Goal: Task Accomplishment & Management: Use online tool/utility

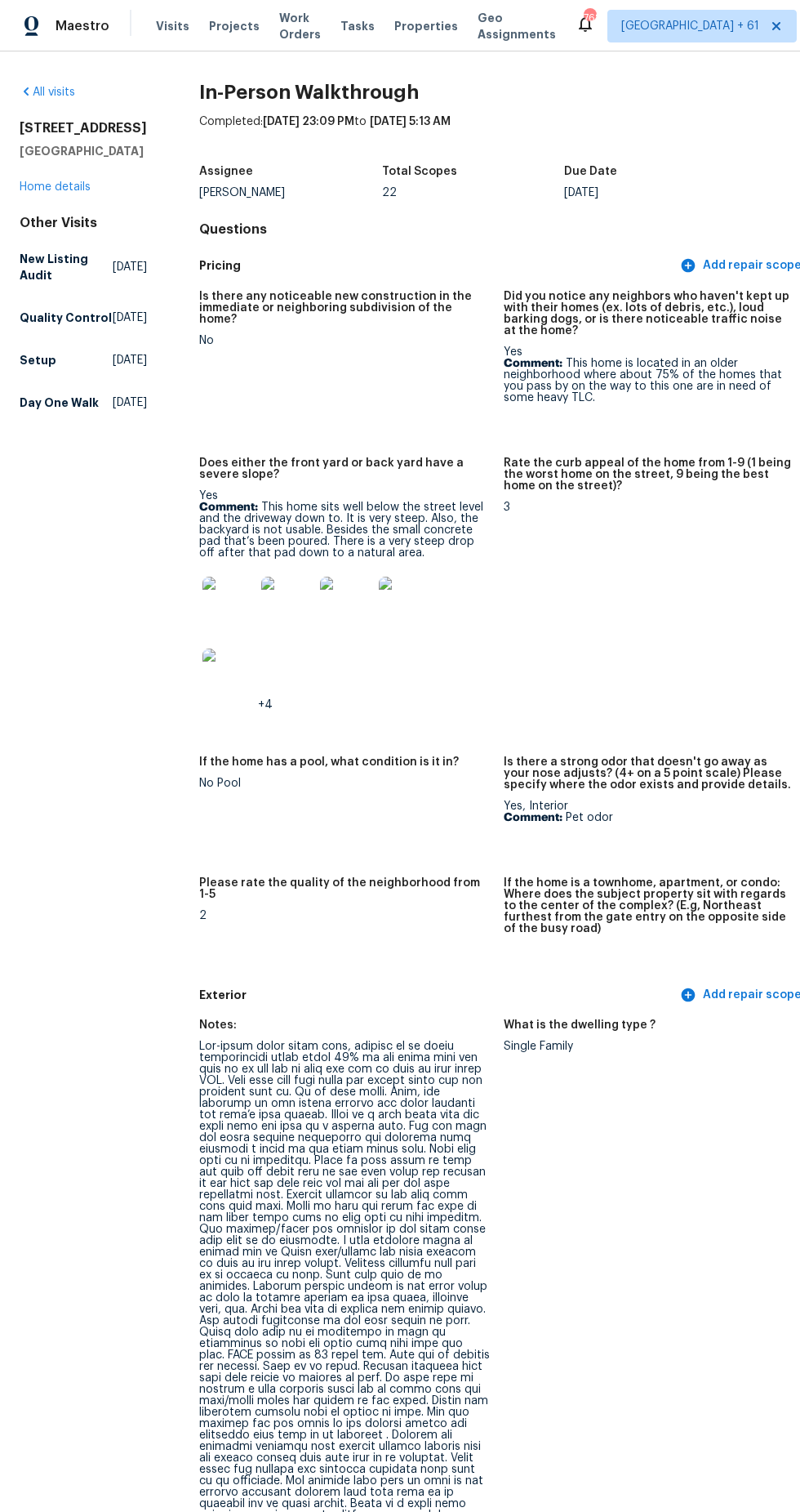
click at [82, 28] on span "Maestro" at bounding box center [83, 26] width 54 height 17
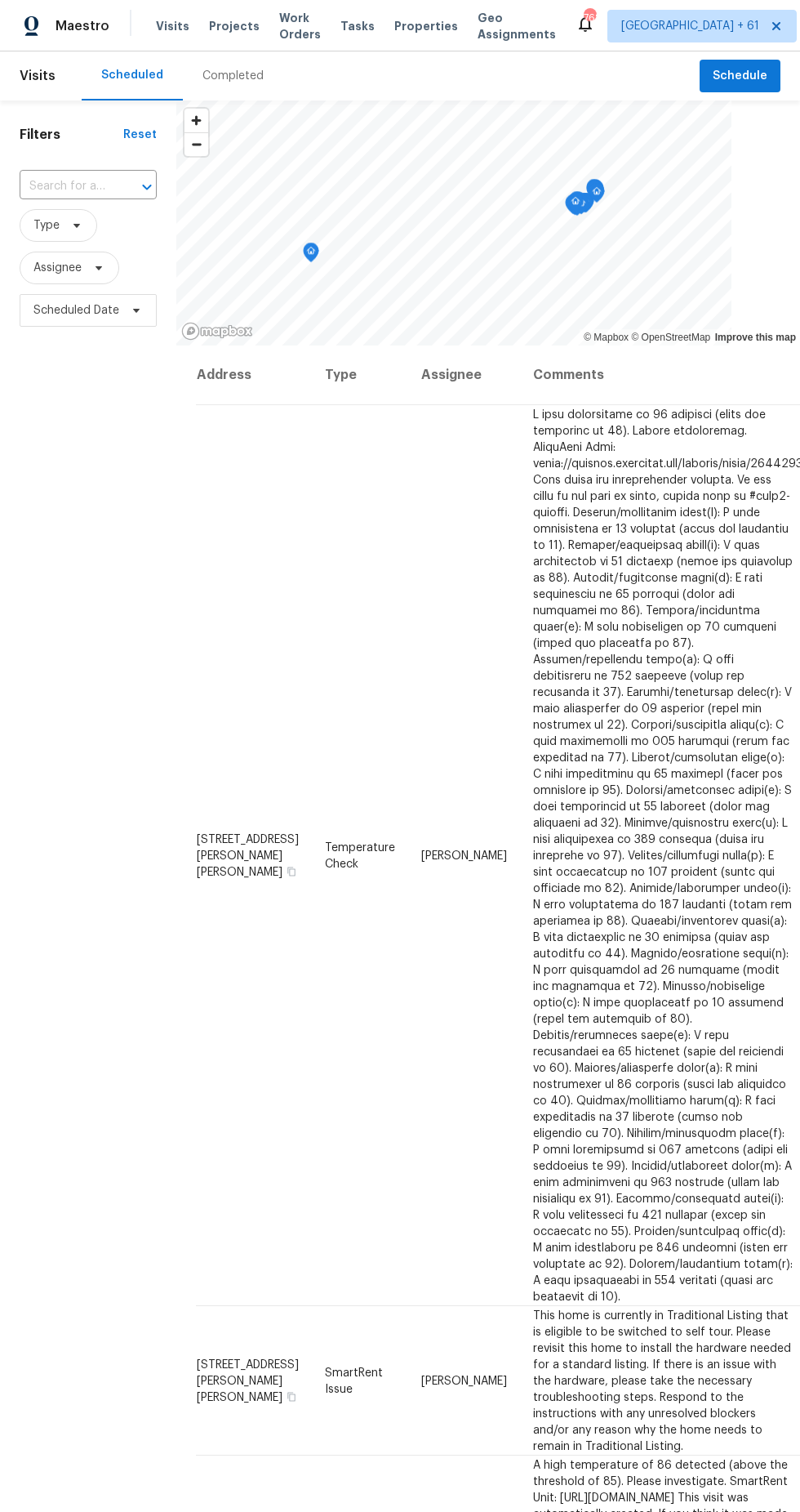
click at [93, 187] on input "text" at bounding box center [65, 187] width 91 height 25
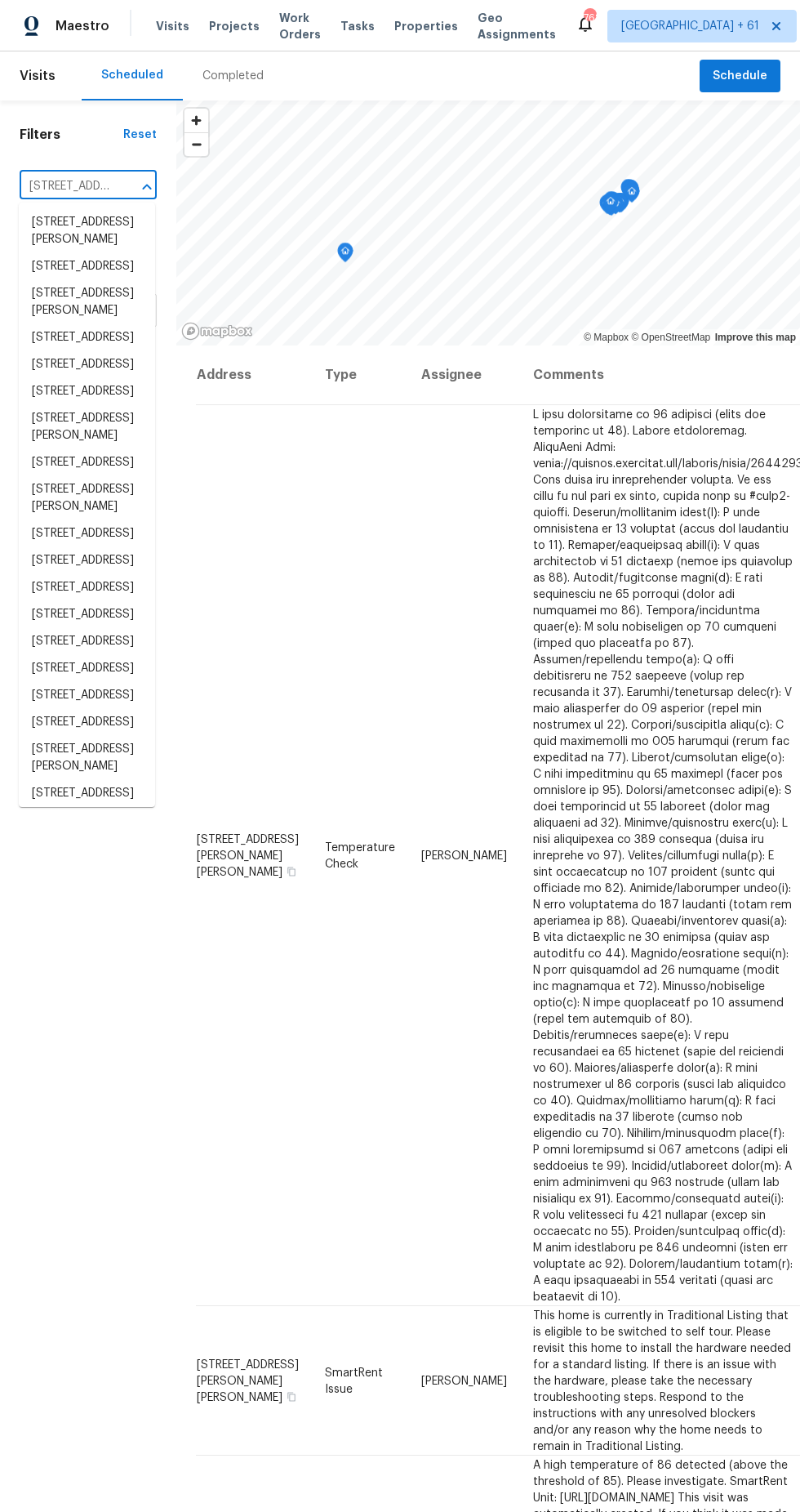
scroll to position [0, 145]
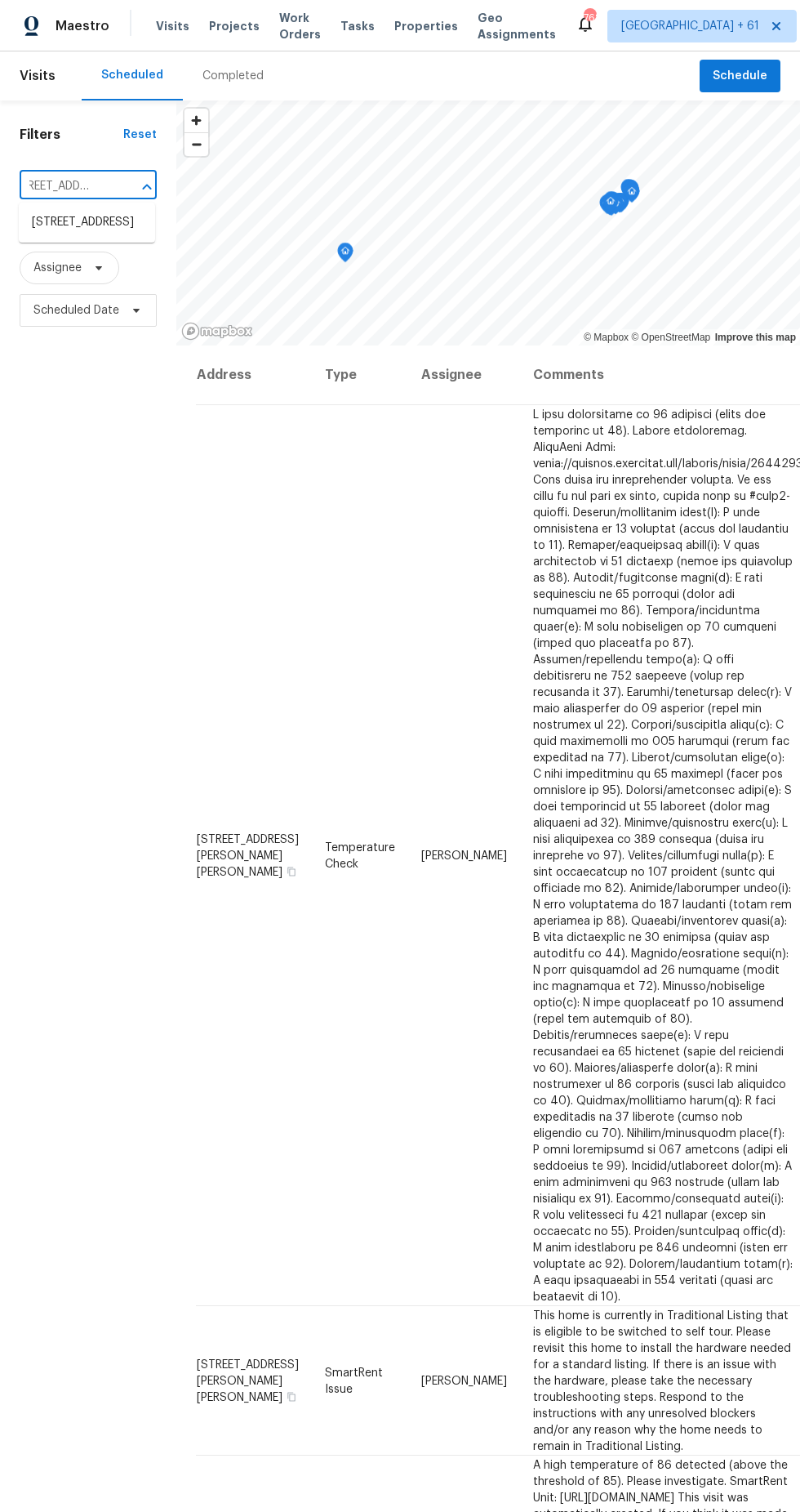
type input "11130 Poachers Run Chesterfield VA 23832"
click at [82, 236] on li "11130 Poachers Run, Chesterfield, VA 23832" at bounding box center [87, 222] width 136 height 27
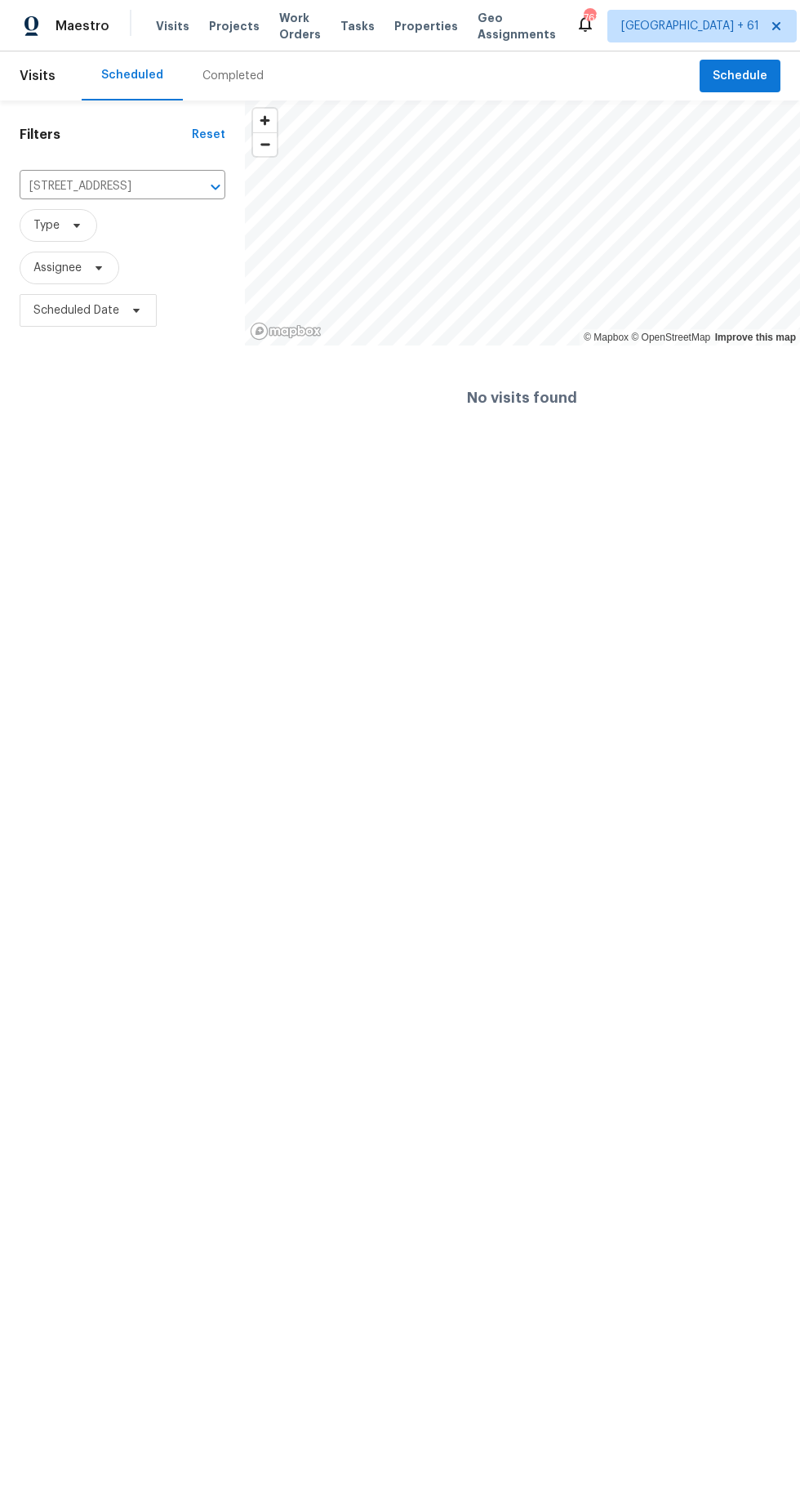
click at [220, 76] on div "Completed" at bounding box center [233, 76] width 62 height 17
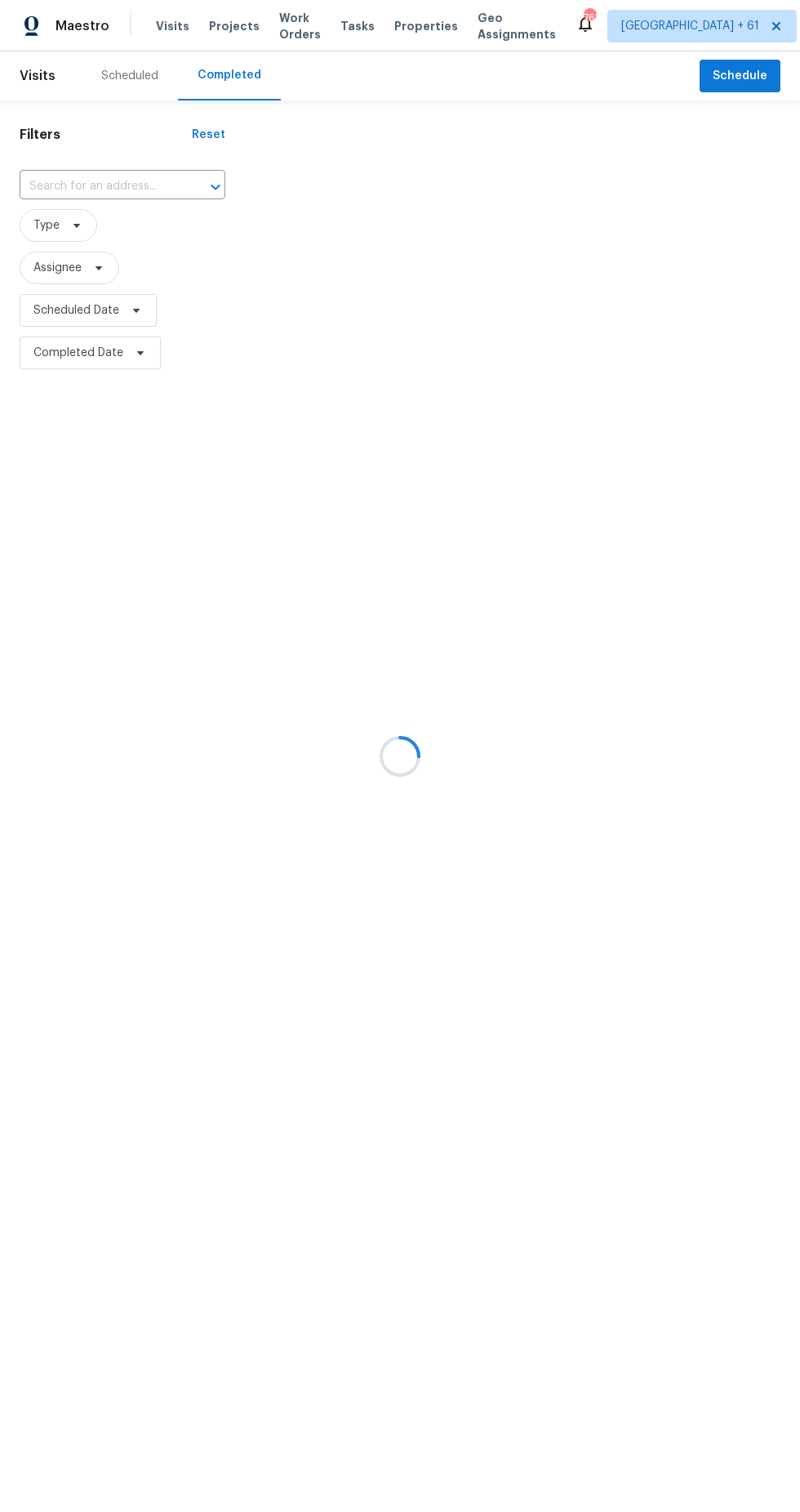
click at [122, 181] on div at bounding box center [400, 756] width 800 height 1512
click at [129, 194] on div at bounding box center [400, 756] width 800 height 1512
click at [95, 195] on div at bounding box center [400, 756] width 800 height 1512
click at [135, 180] on div at bounding box center [400, 756] width 800 height 1512
click at [123, 187] on div at bounding box center [400, 756] width 800 height 1512
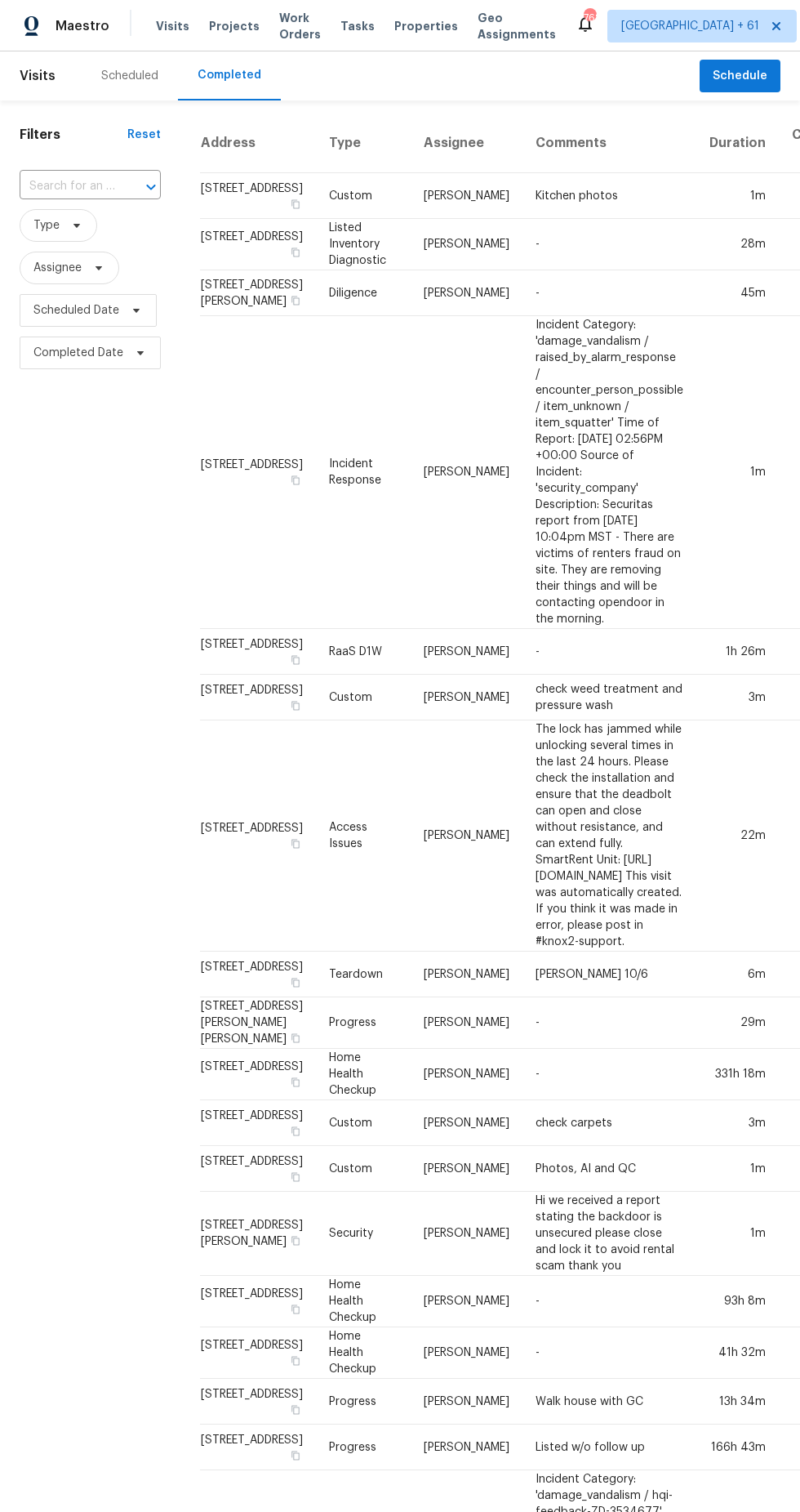
click at [77, 187] on input "text" at bounding box center [67, 187] width 95 height 25
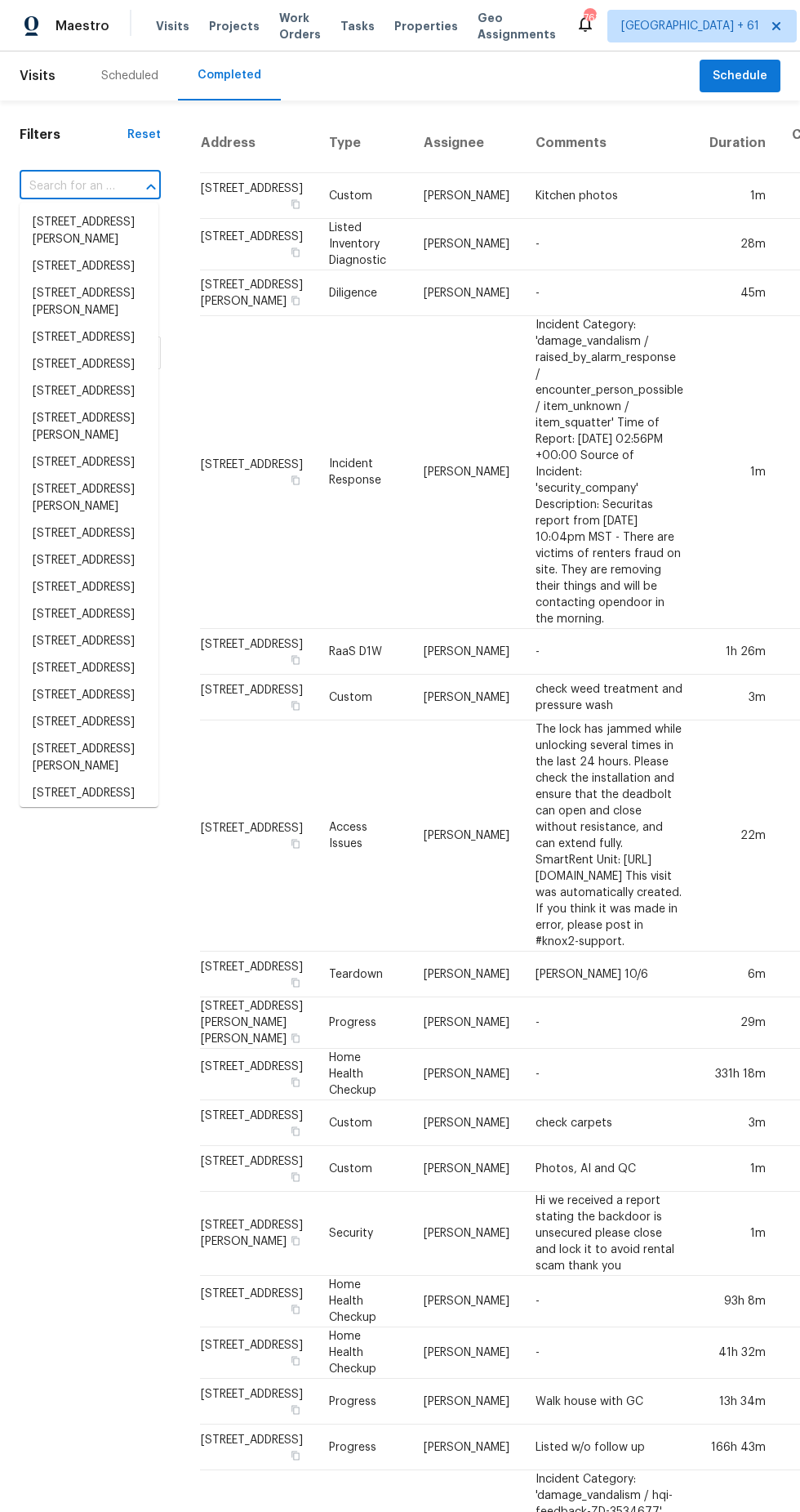
paste input "11130 Poachers Run Chesterfield VA 23832"
type input "11130 Poachers Run Chesterfield VA 23832"
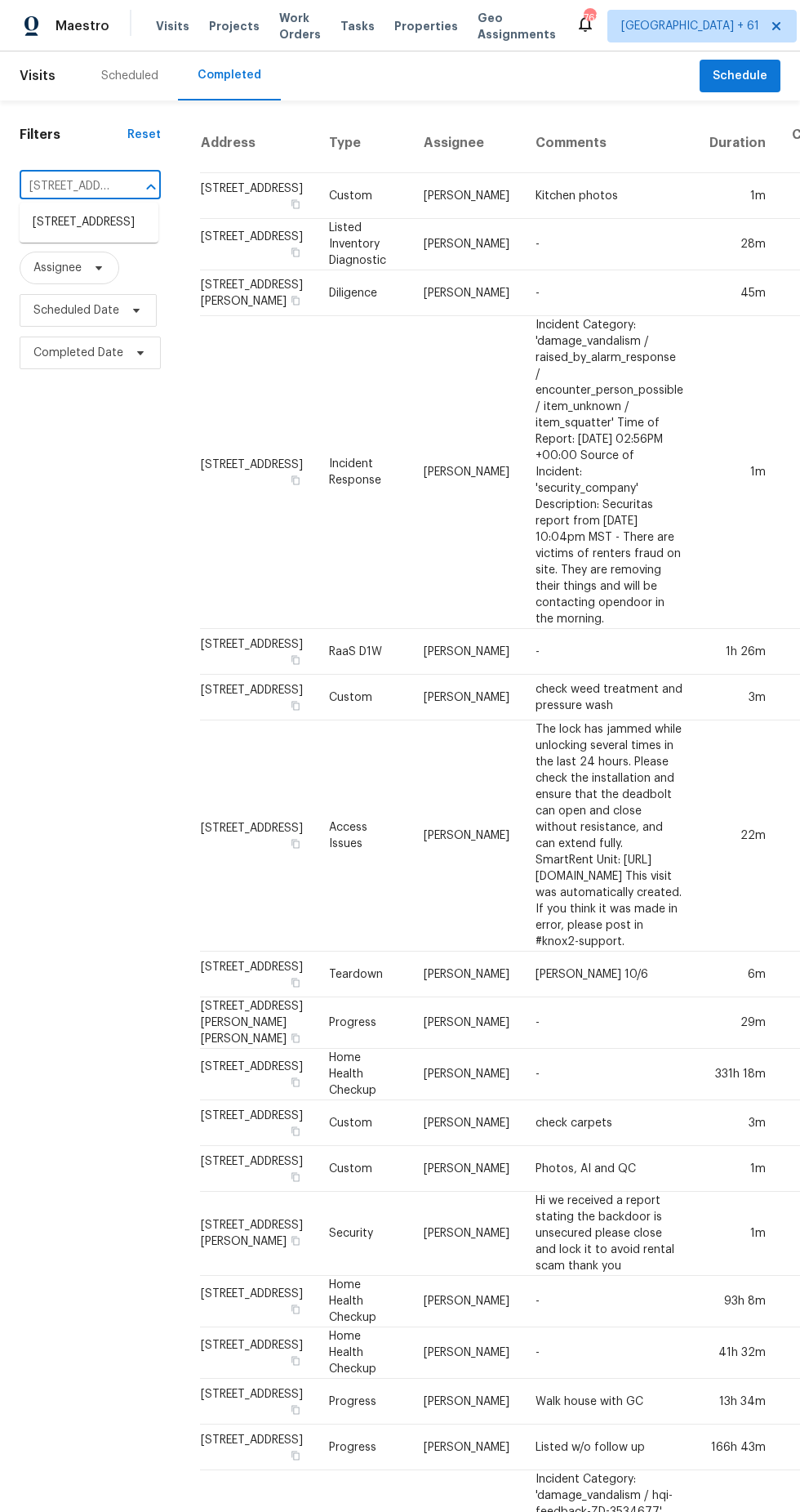
scroll to position [0, 143]
click at [78, 222] on li "11130 Poachers Run, Chesterfield, VA 23832" at bounding box center [89, 222] width 139 height 27
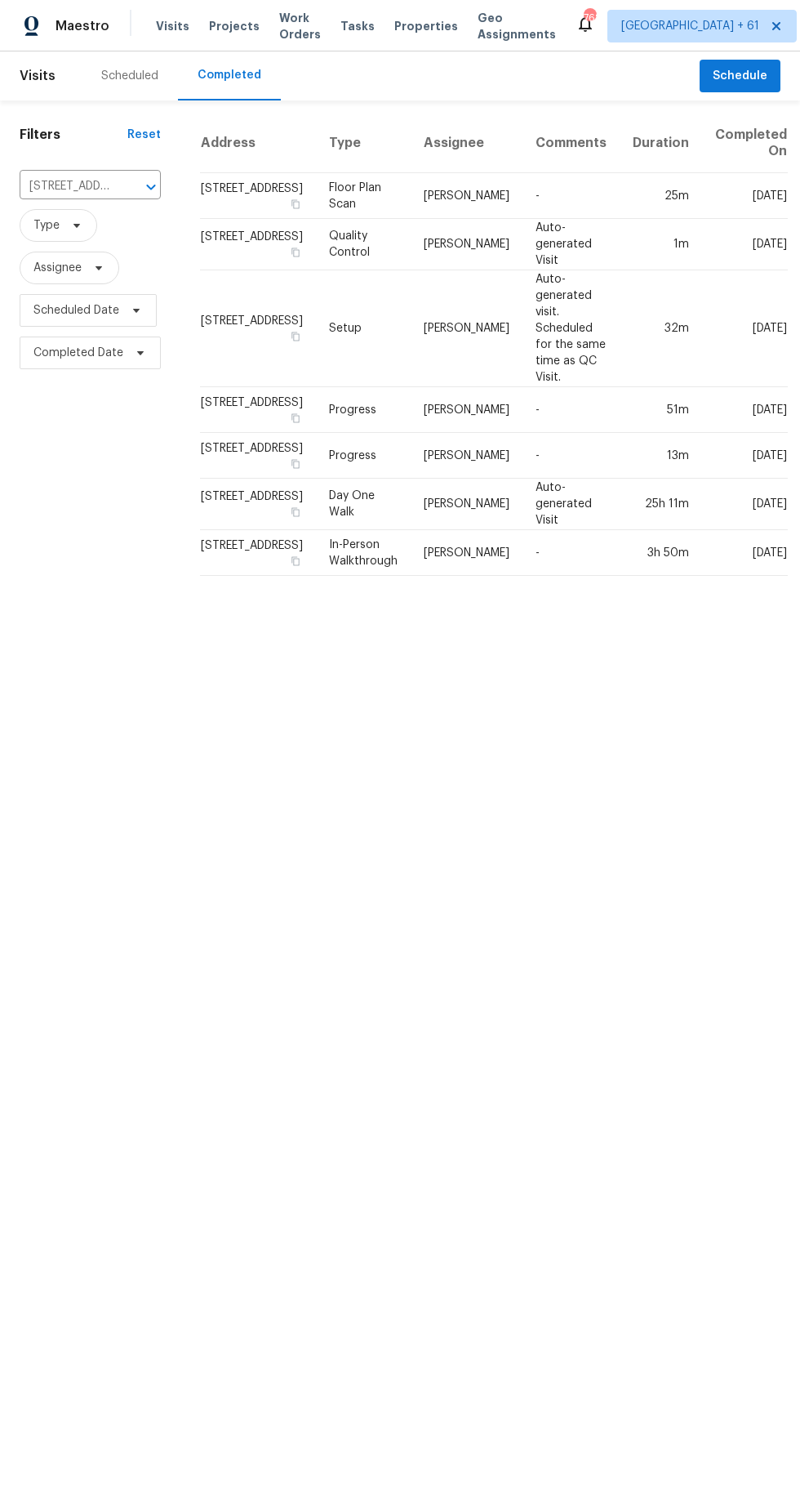
click at [429, 219] on td "Christopher Neilson" at bounding box center [467, 196] width 112 height 46
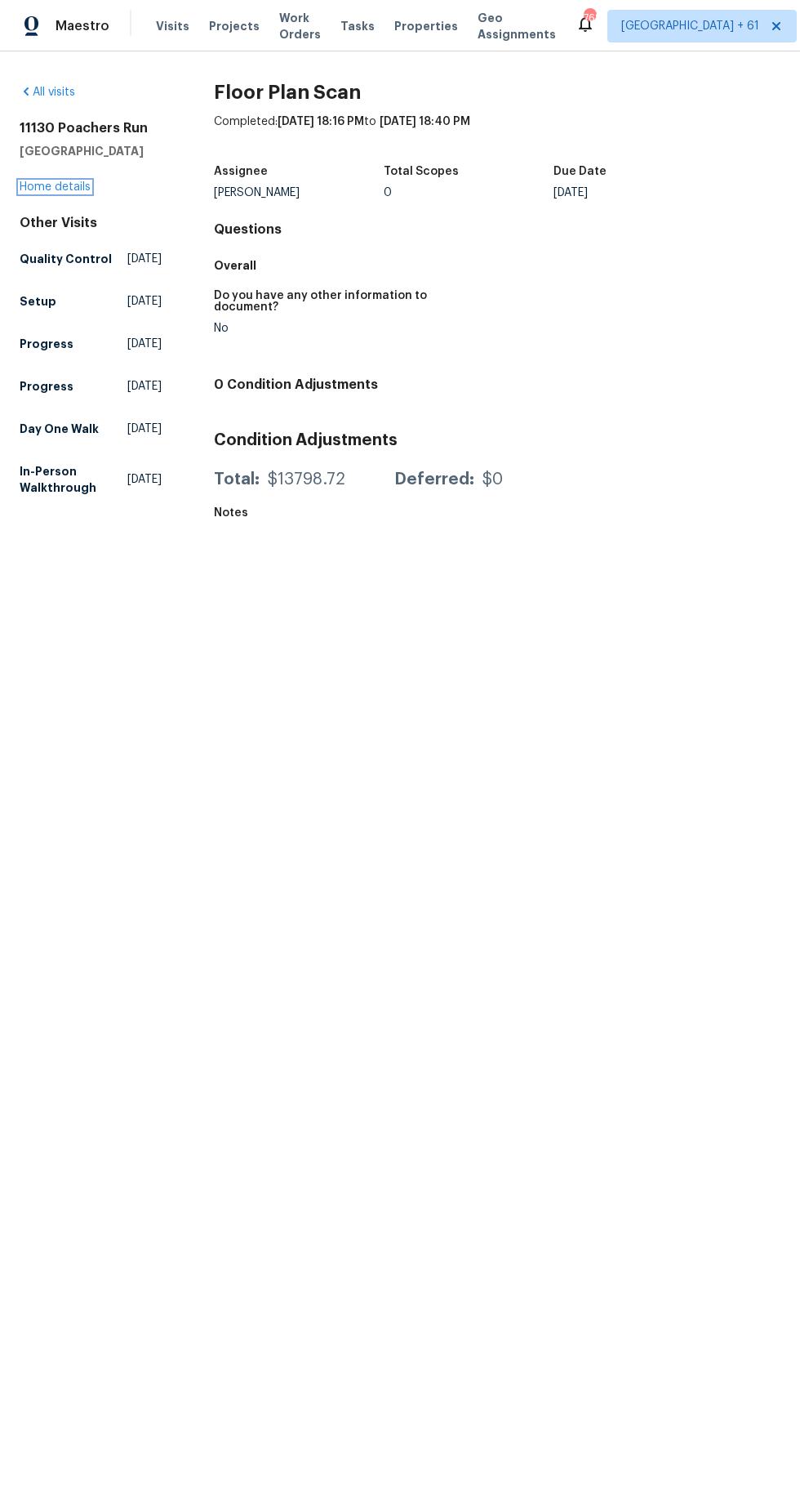
click at [78, 187] on link "Home details" at bounding box center [55, 187] width 71 height 11
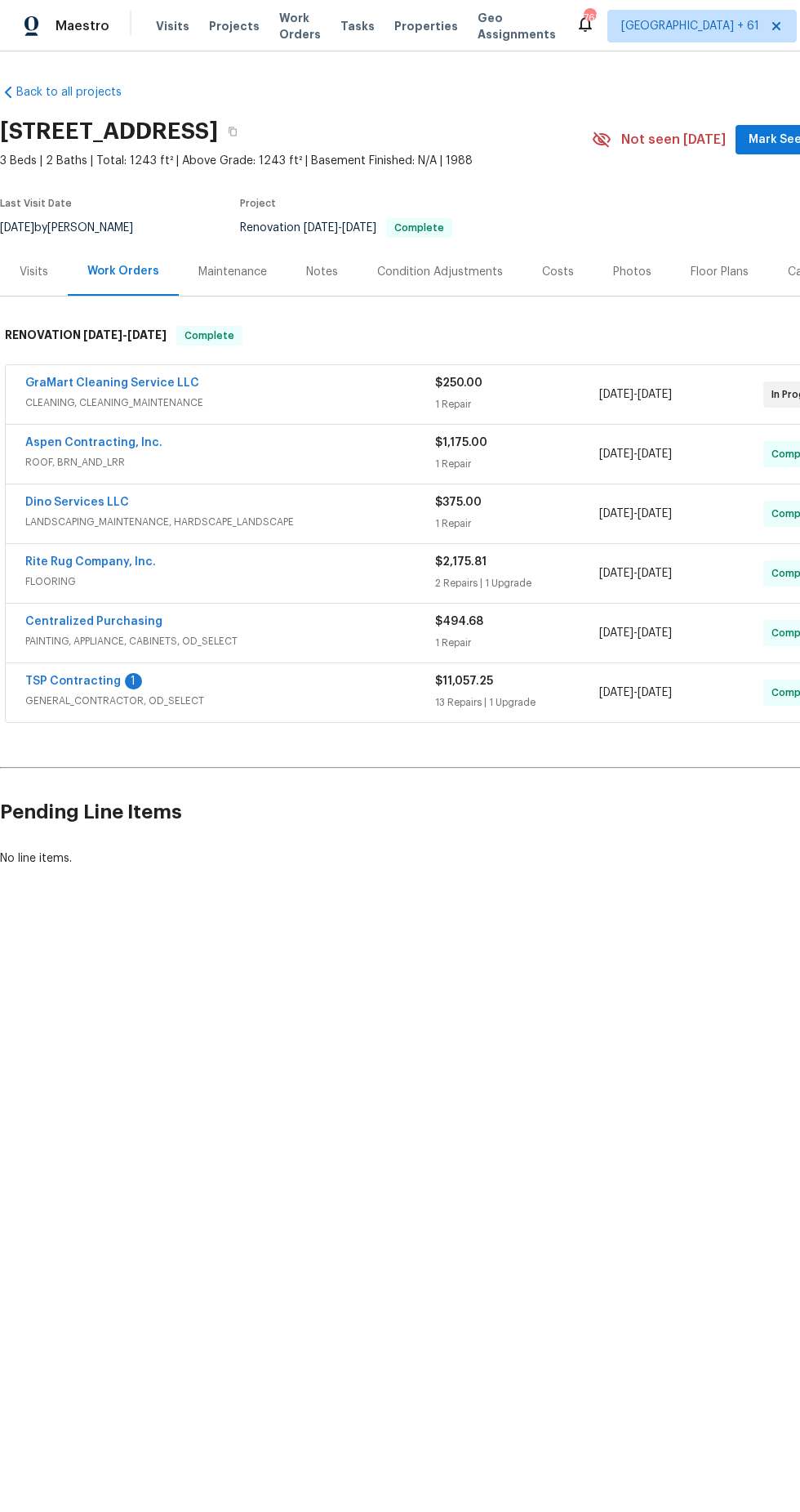
click at [622, 275] on div "Photos" at bounding box center [632, 272] width 38 height 17
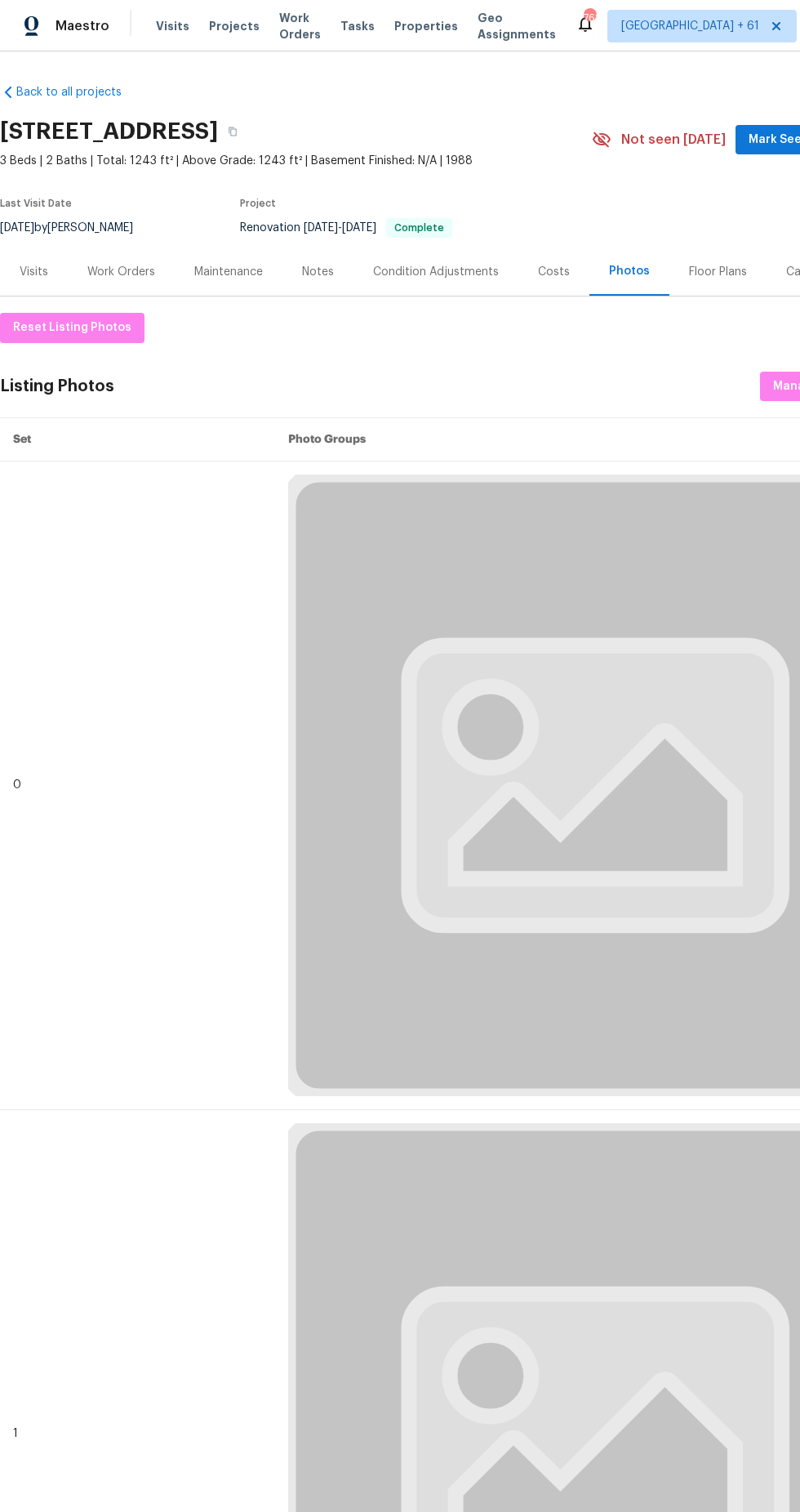
scroll to position [0, 122]
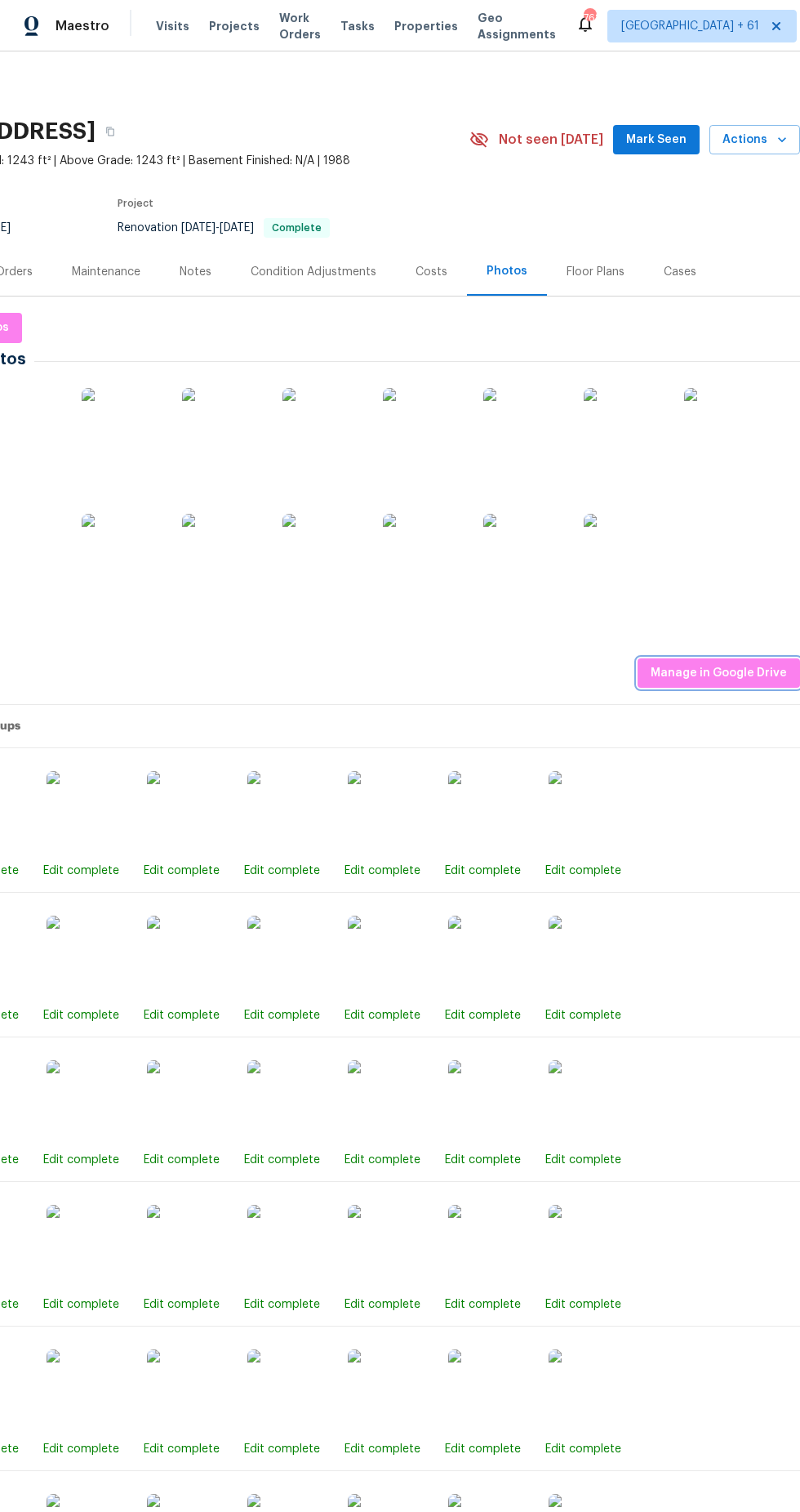
click at [727, 673] on span "Manage in Google Drive" at bounding box center [719, 673] width 136 height 21
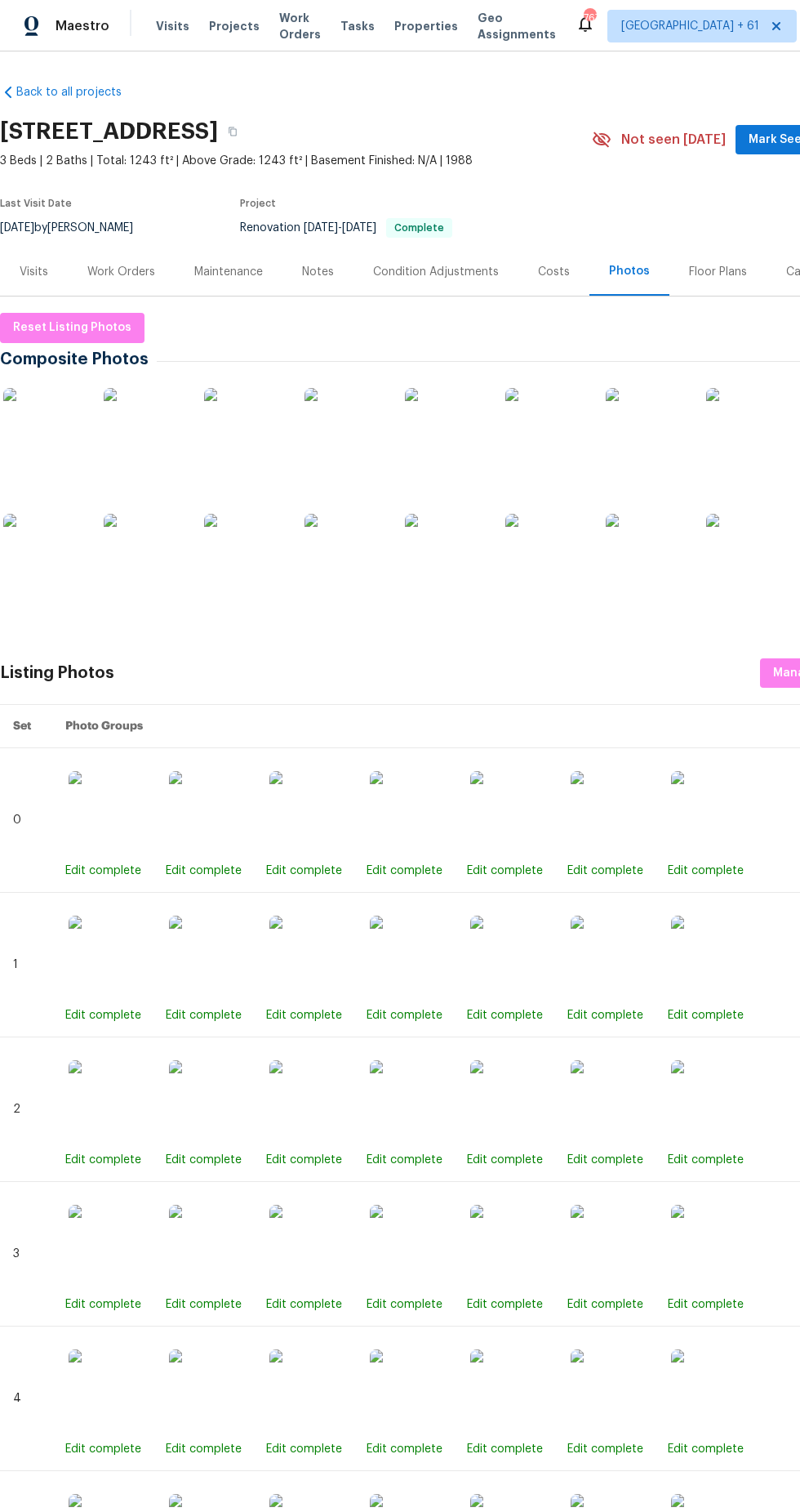
click at [74, 26] on span "Maestro" at bounding box center [83, 26] width 54 height 17
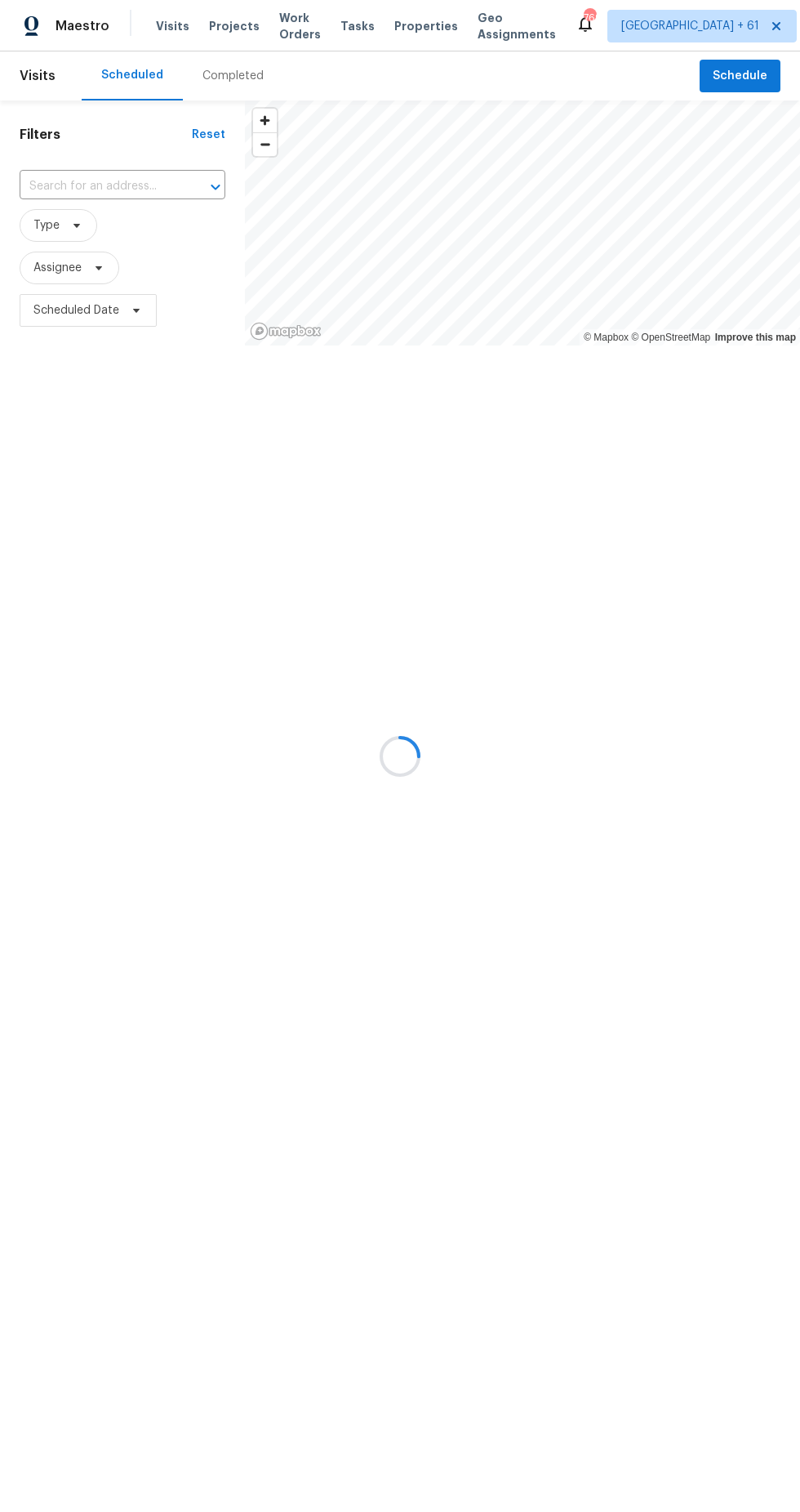
click at [246, 71] on div at bounding box center [400, 756] width 800 height 1512
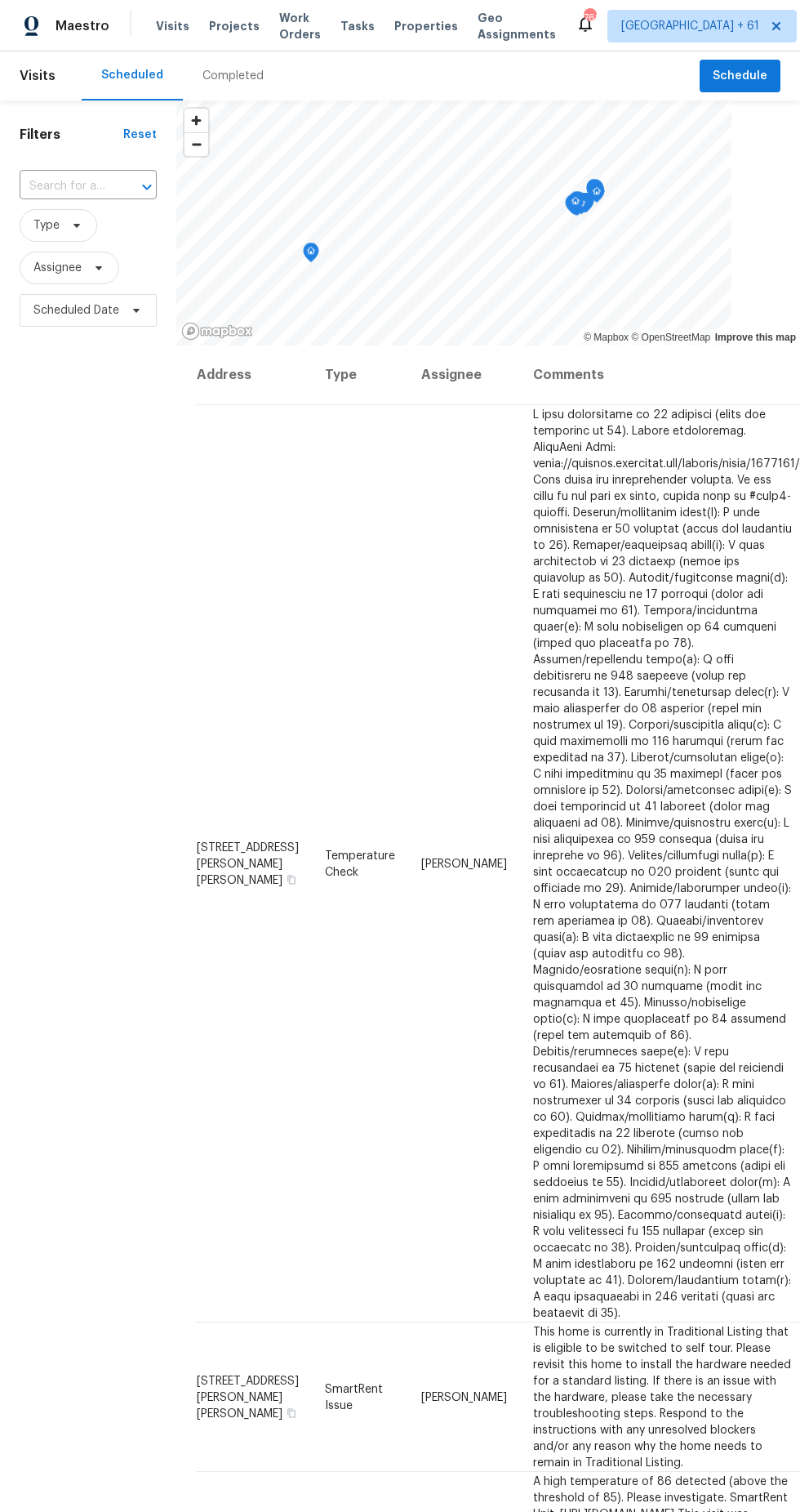
click at [210, 94] on div "Completed" at bounding box center [233, 76] width 101 height 49
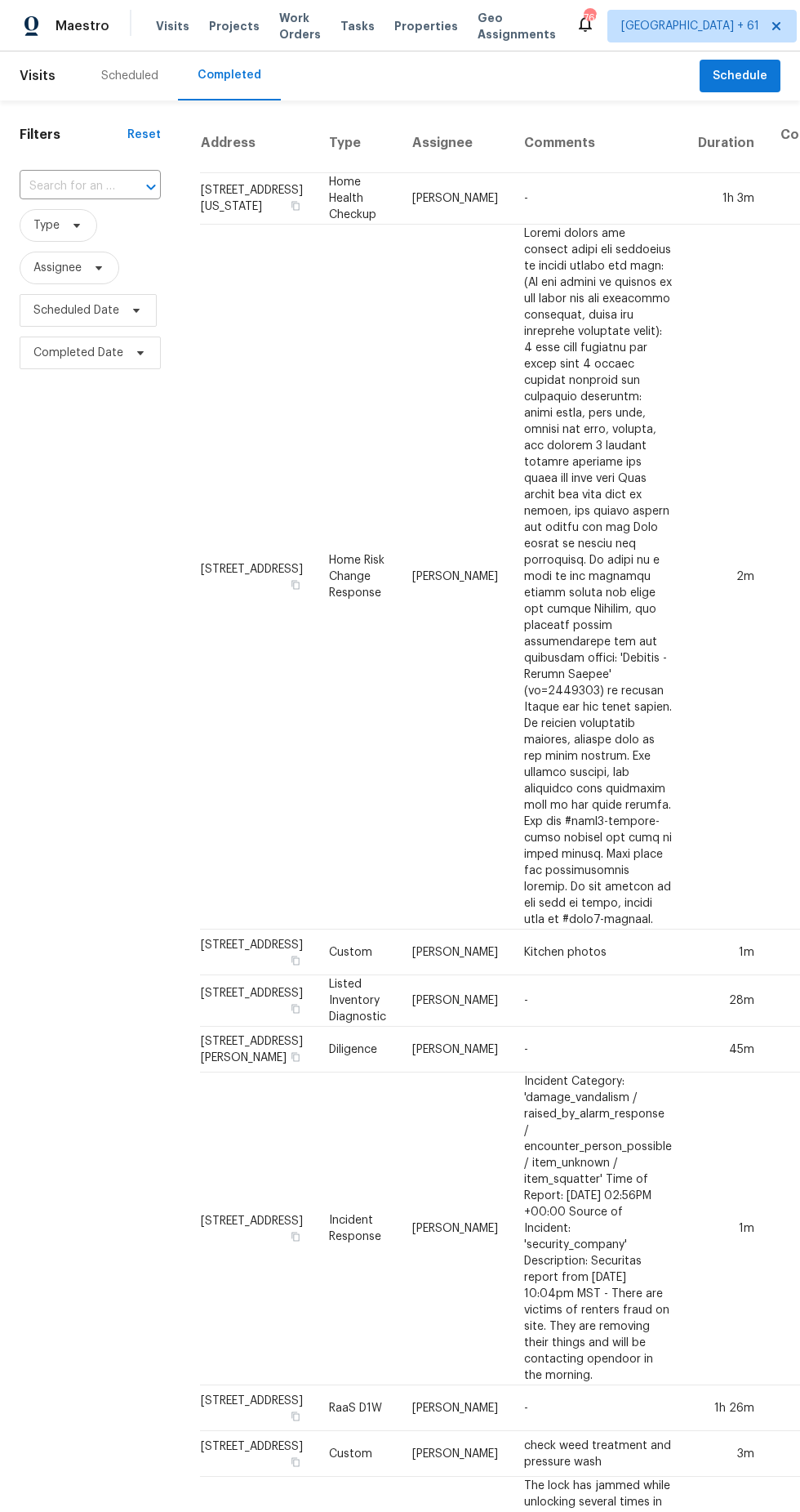
click at [92, 181] on input "text" at bounding box center [67, 187] width 95 height 25
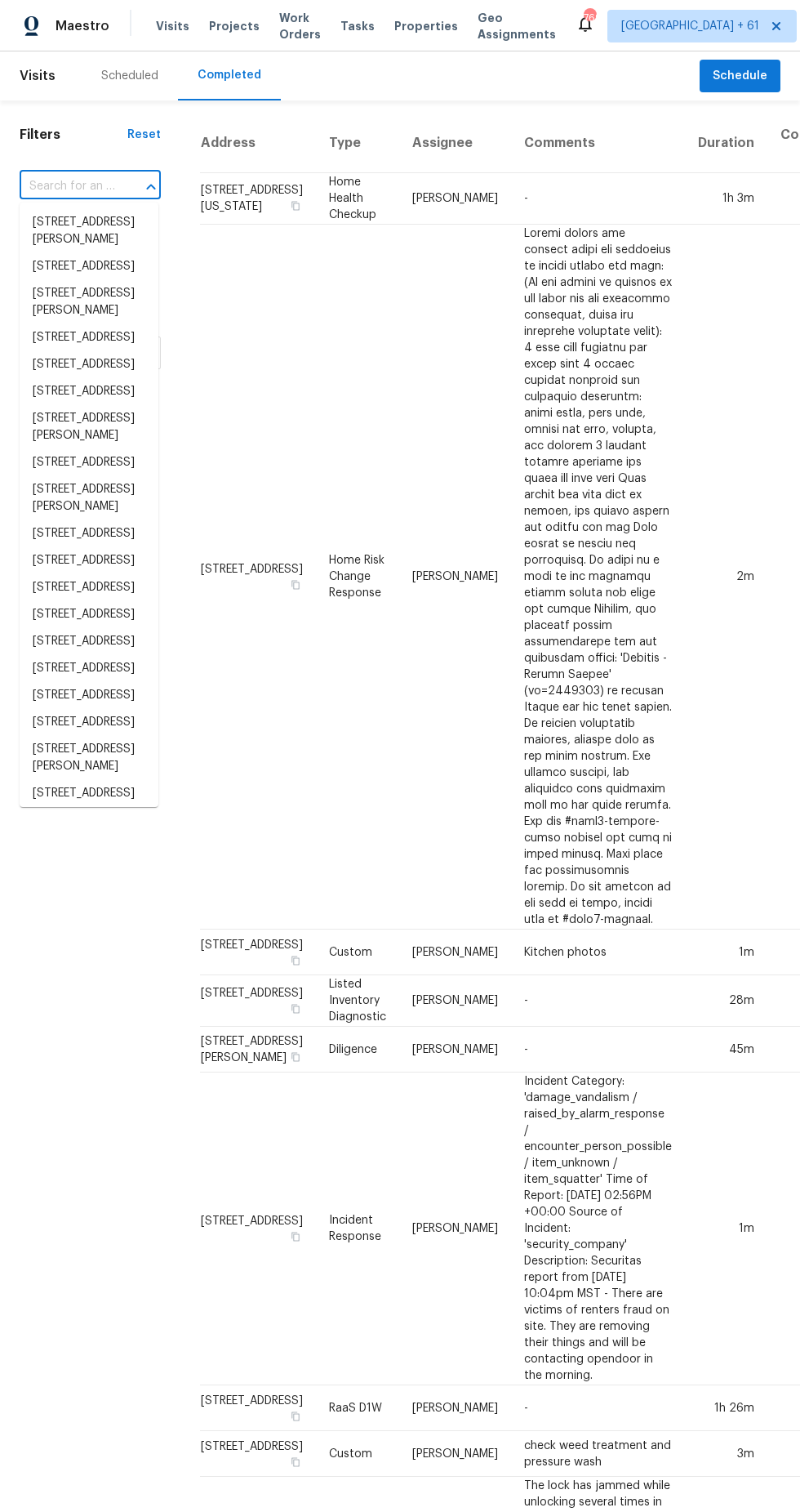
paste input "[STREET_ADDRESS]"
type input "[STREET_ADDRESS]"
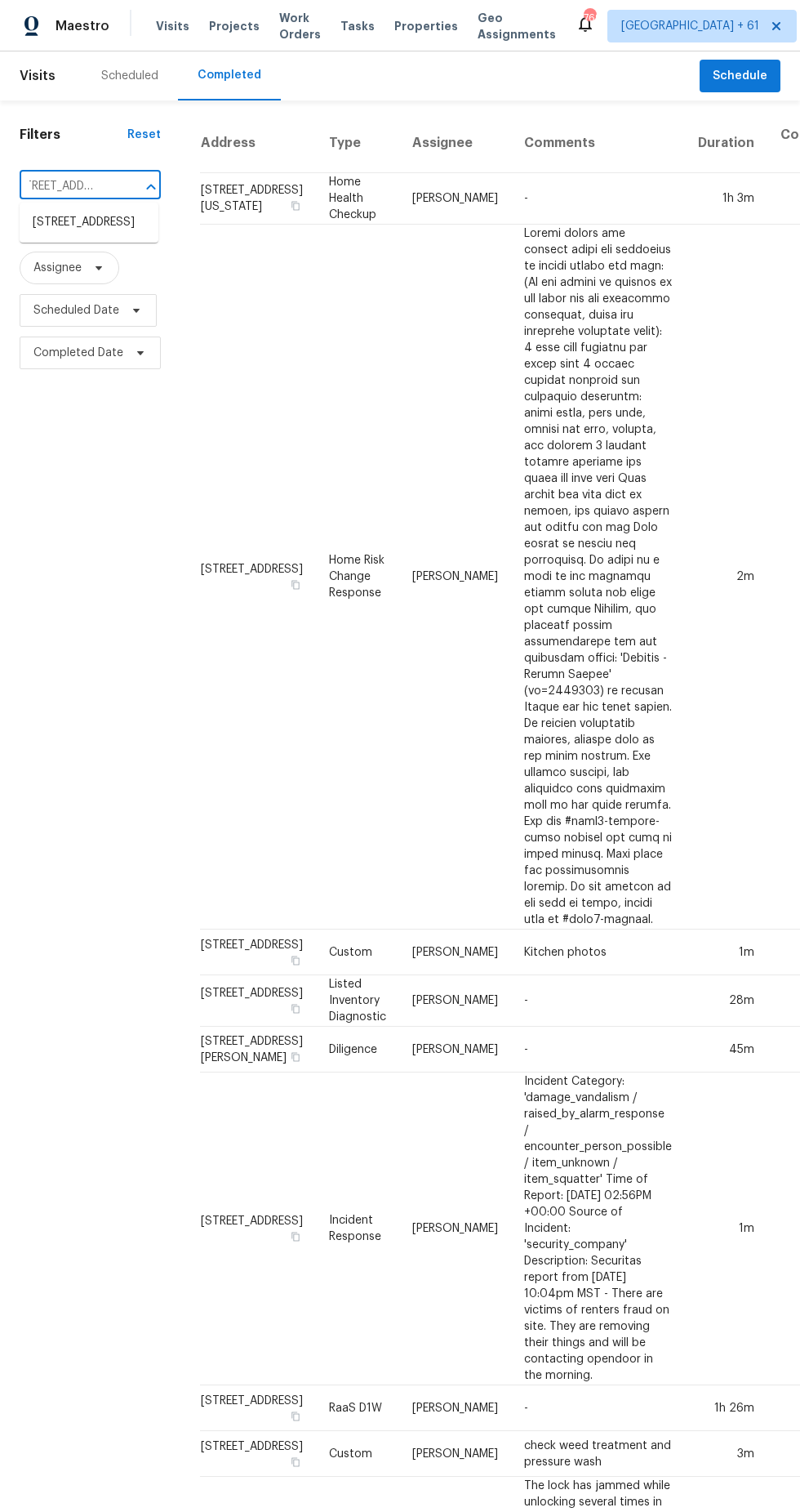
click at [76, 226] on li "[STREET_ADDRESS]" at bounding box center [89, 222] width 139 height 27
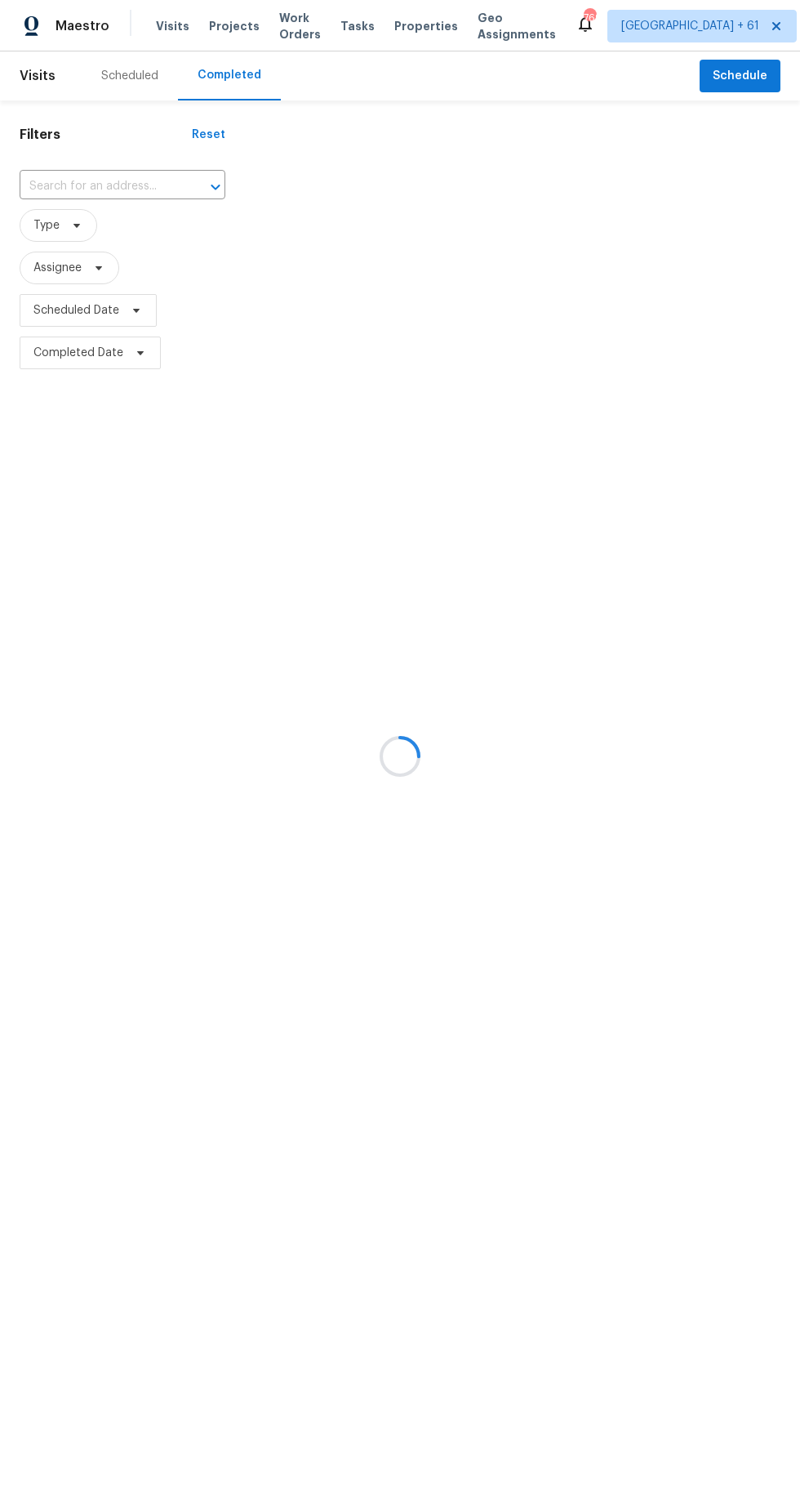
type input "[STREET_ADDRESS]"
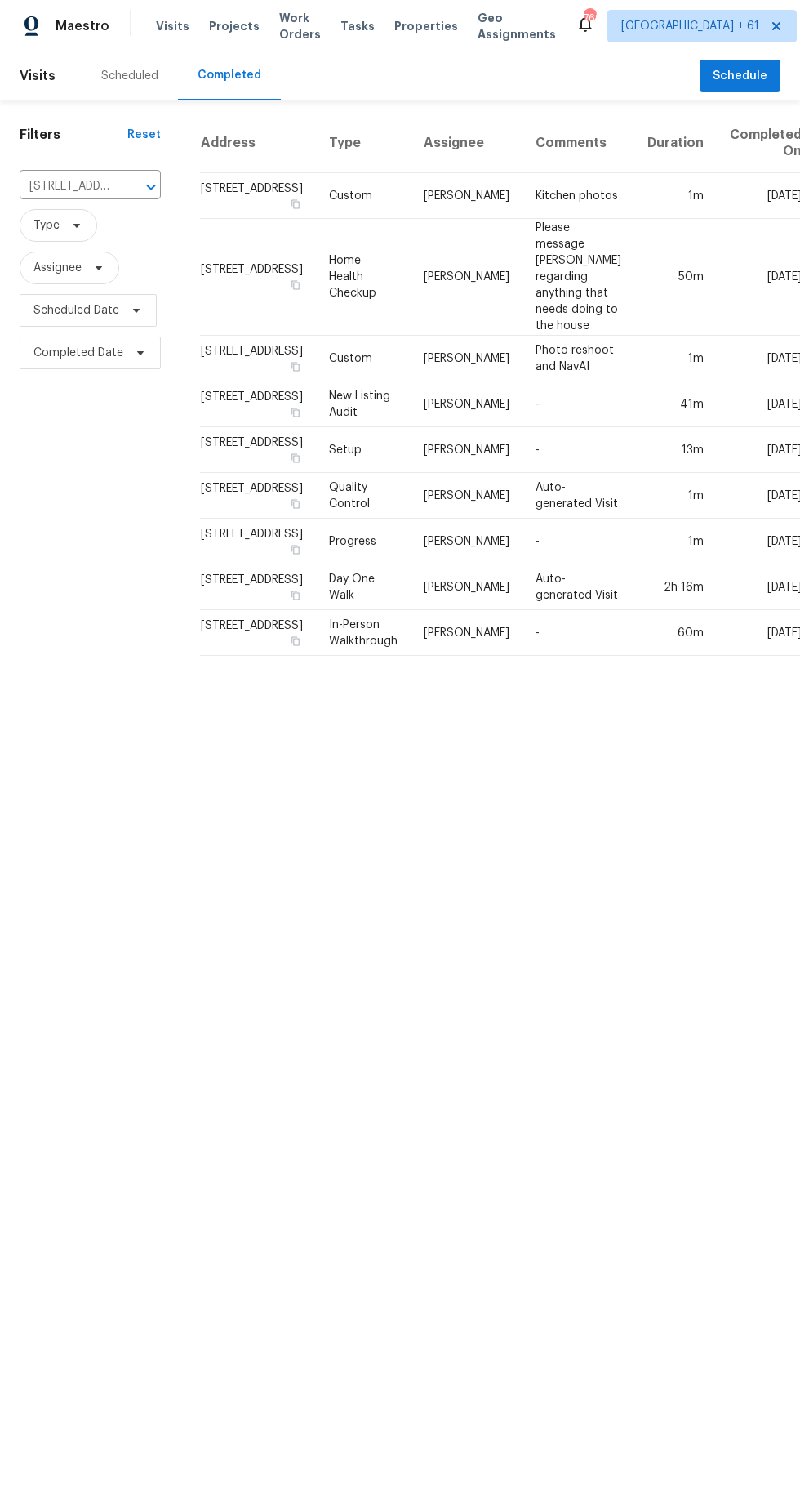
click at [524, 174] on td "Kitchen photos" at bounding box center [579, 196] width 112 height 46
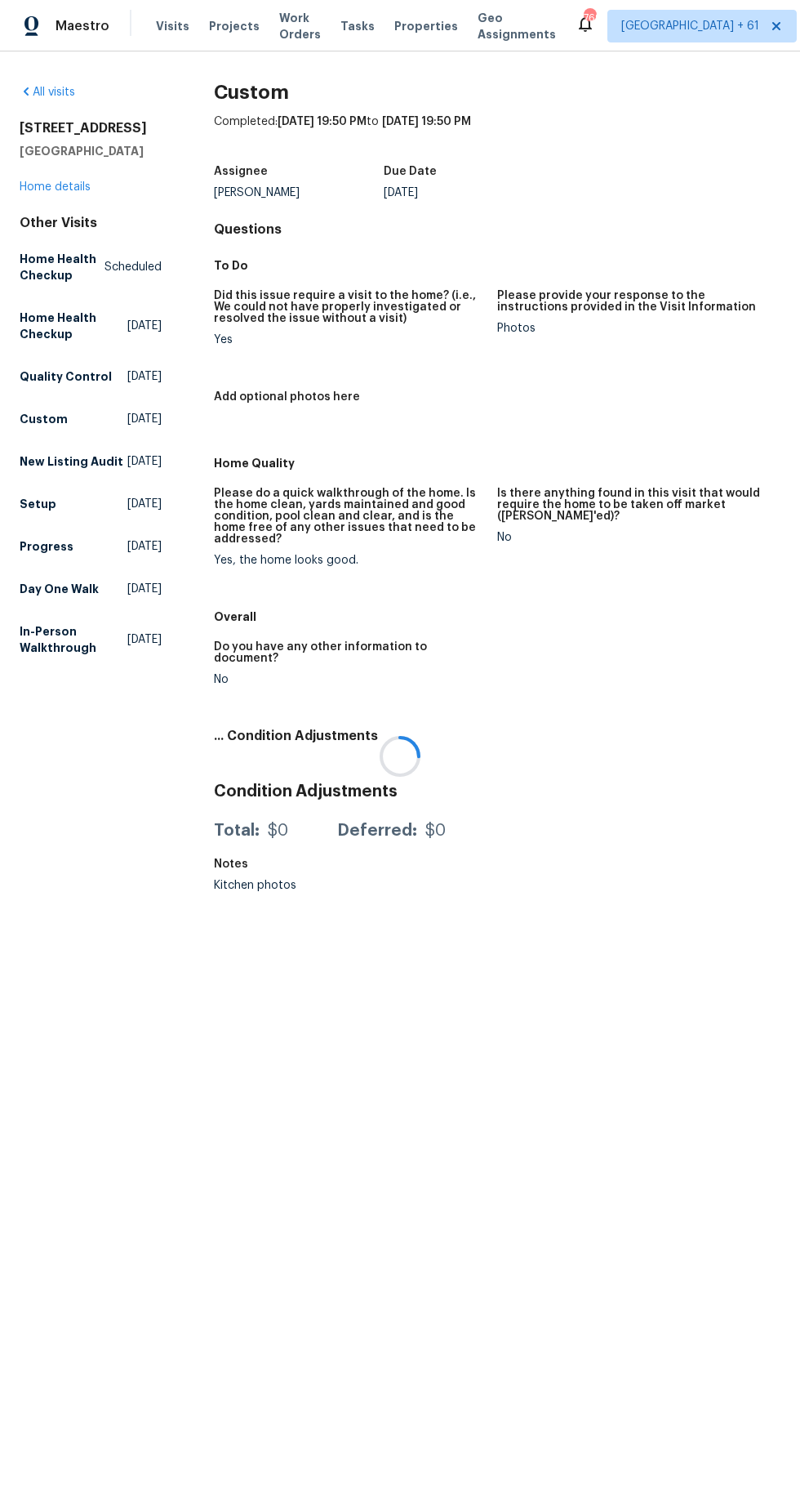
click at [52, 193] on div at bounding box center [400, 756] width 800 height 1512
click at [55, 183] on link "Home details" at bounding box center [55, 187] width 71 height 11
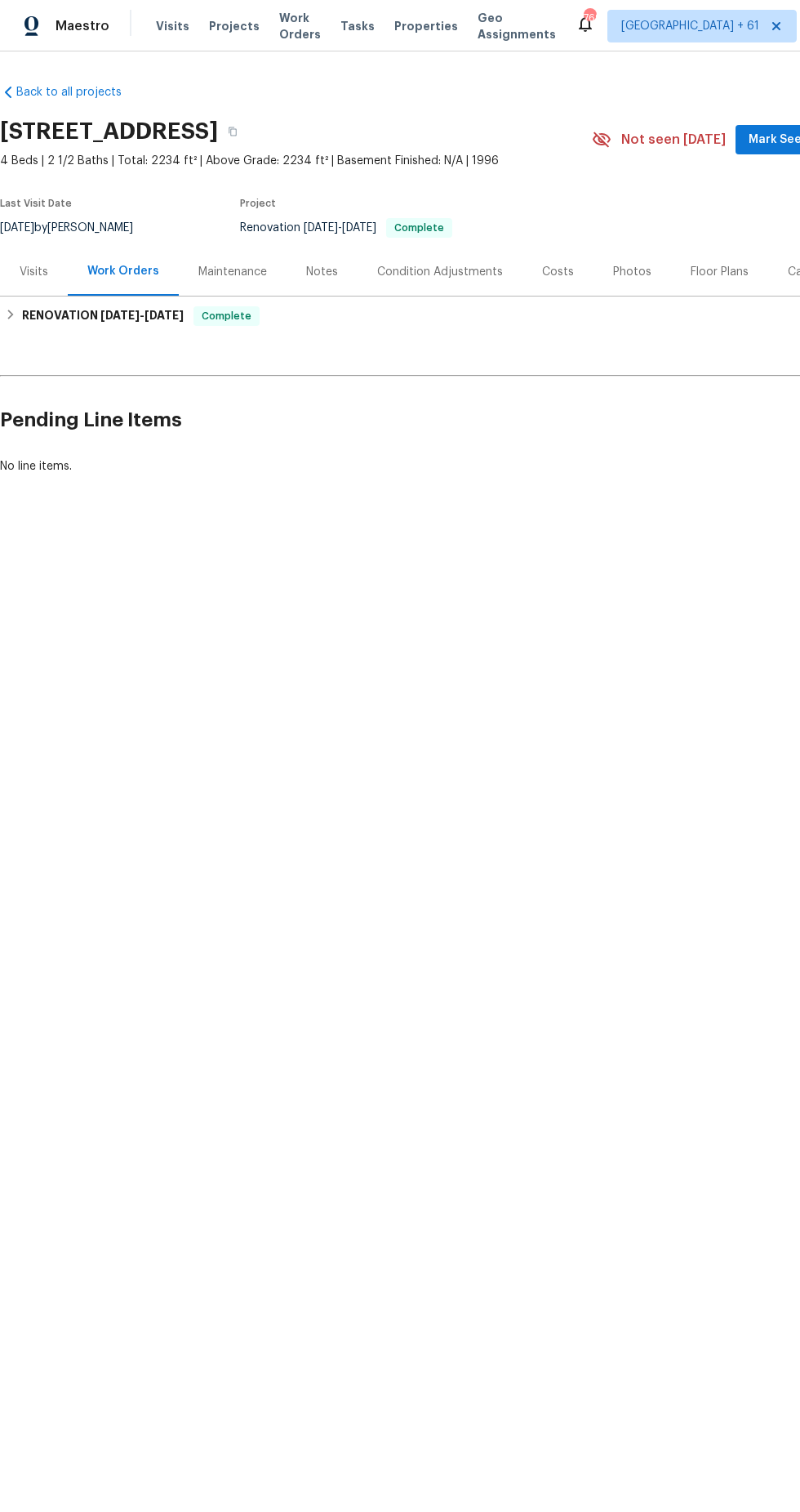
click at [622, 273] on div "Photos" at bounding box center [632, 272] width 38 height 17
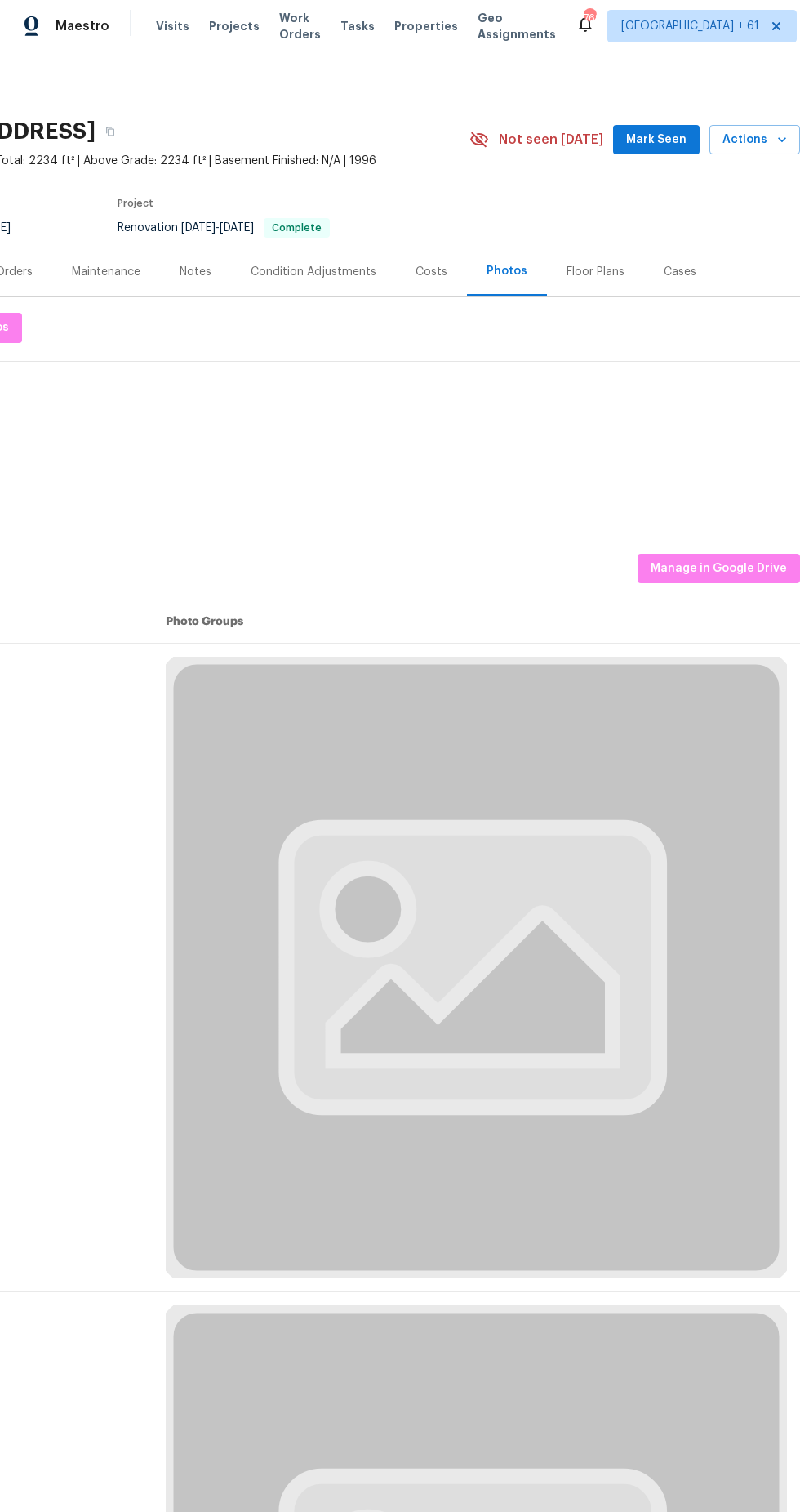
scroll to position [0, 122]
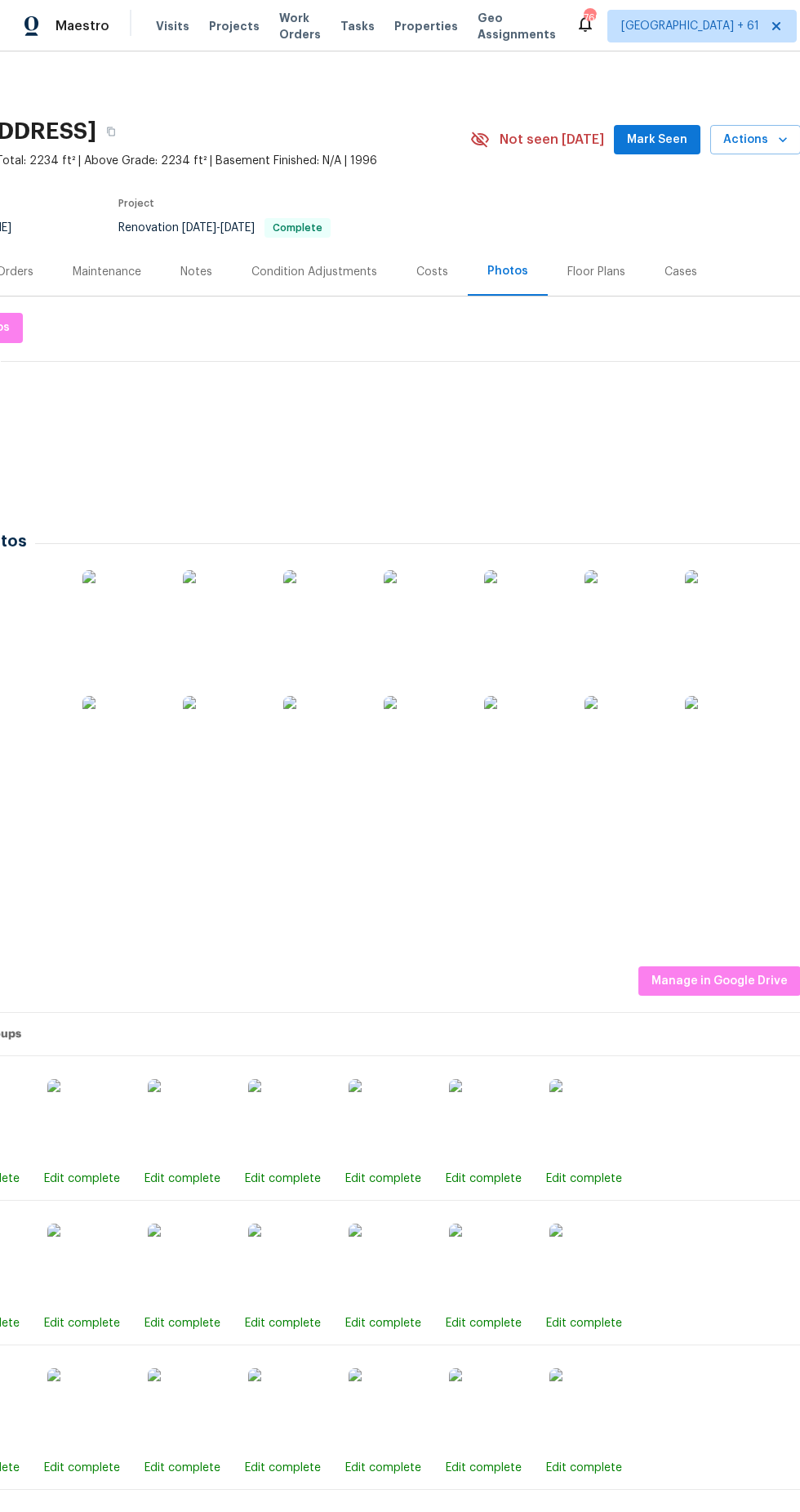
click at [733, 574] on img at bounding box center [726, 611] width 82 height 82
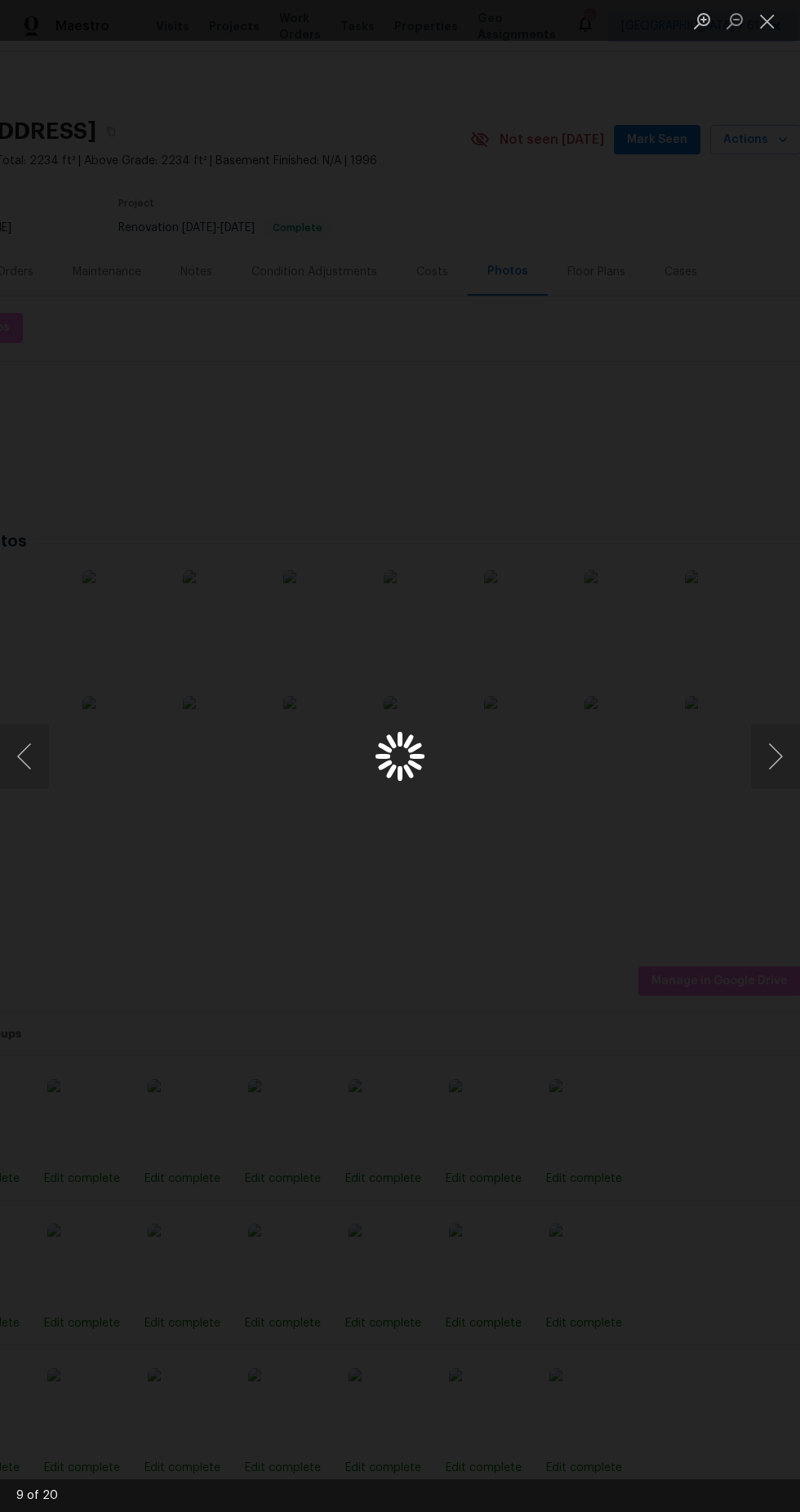
click at [608, 384] on div "Lightbox" at bounding box center [400, 756] width 800 height 1512
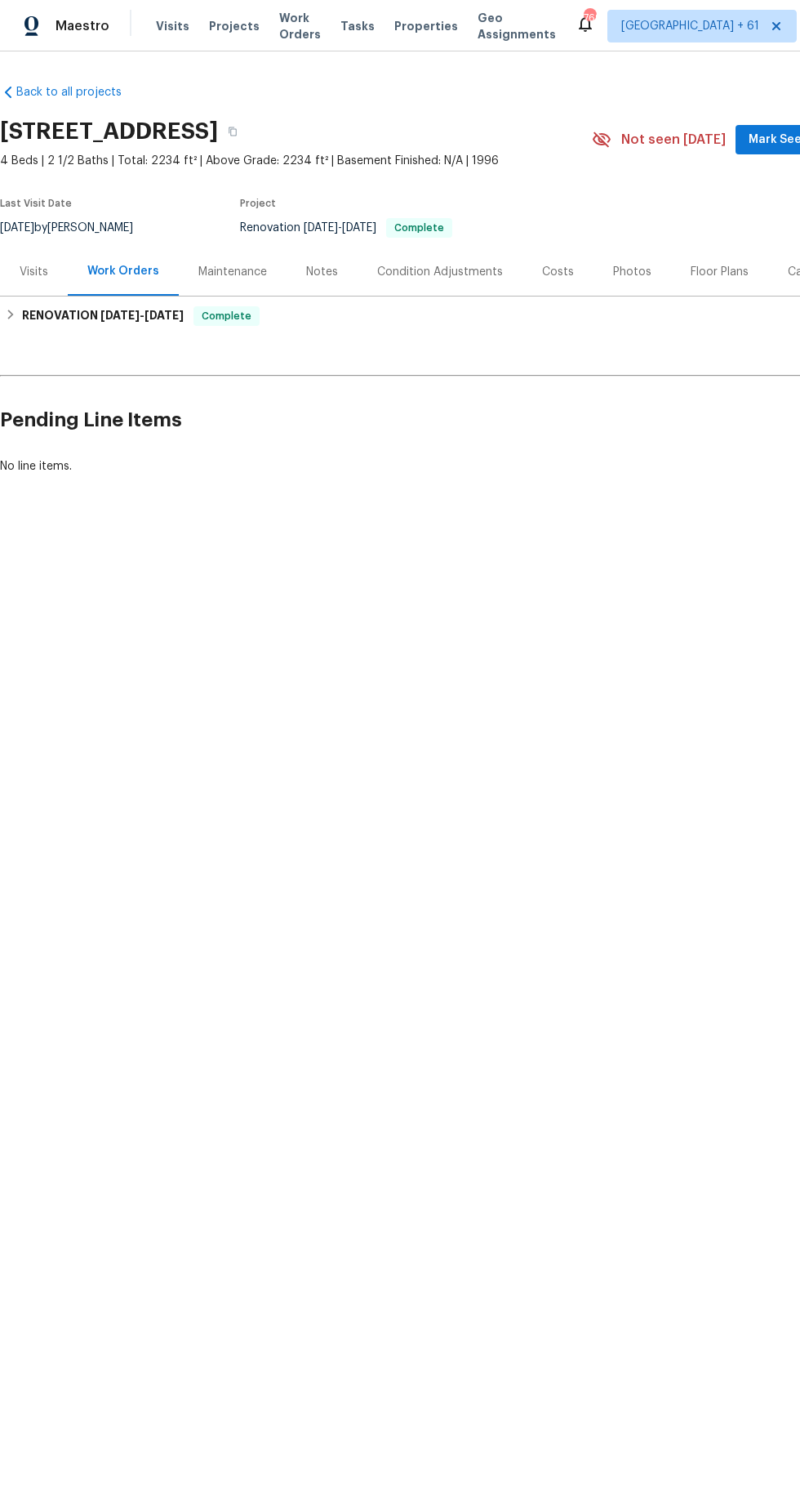
click at [624, 271] on div "Photos" at bounding box center [632, 272] width 38 height 17
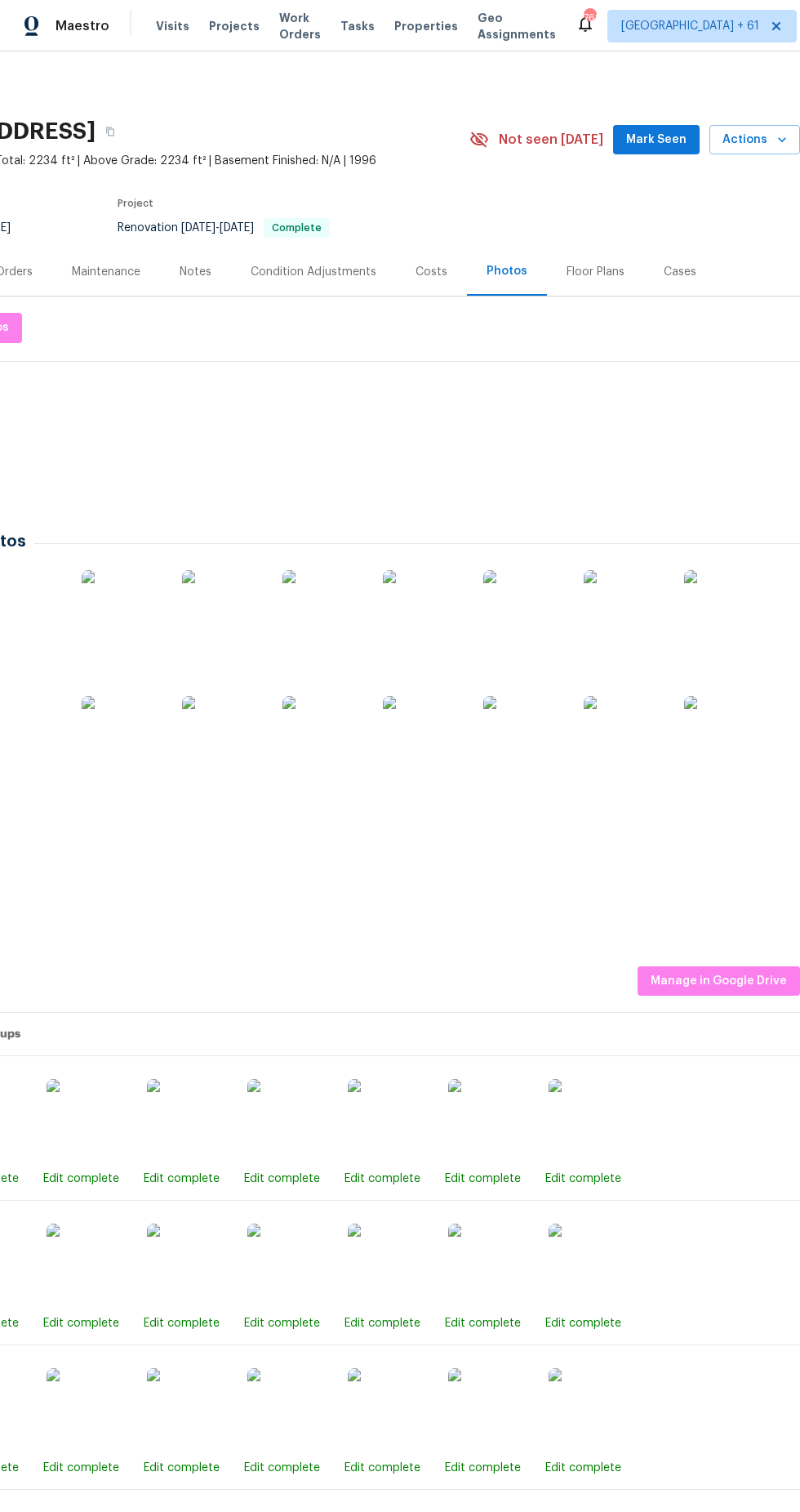
scroll to position [0, 118]
click at [741, 985] on span "Manage in Google Drive" at bounding box center [723, 981] width 136 height 21
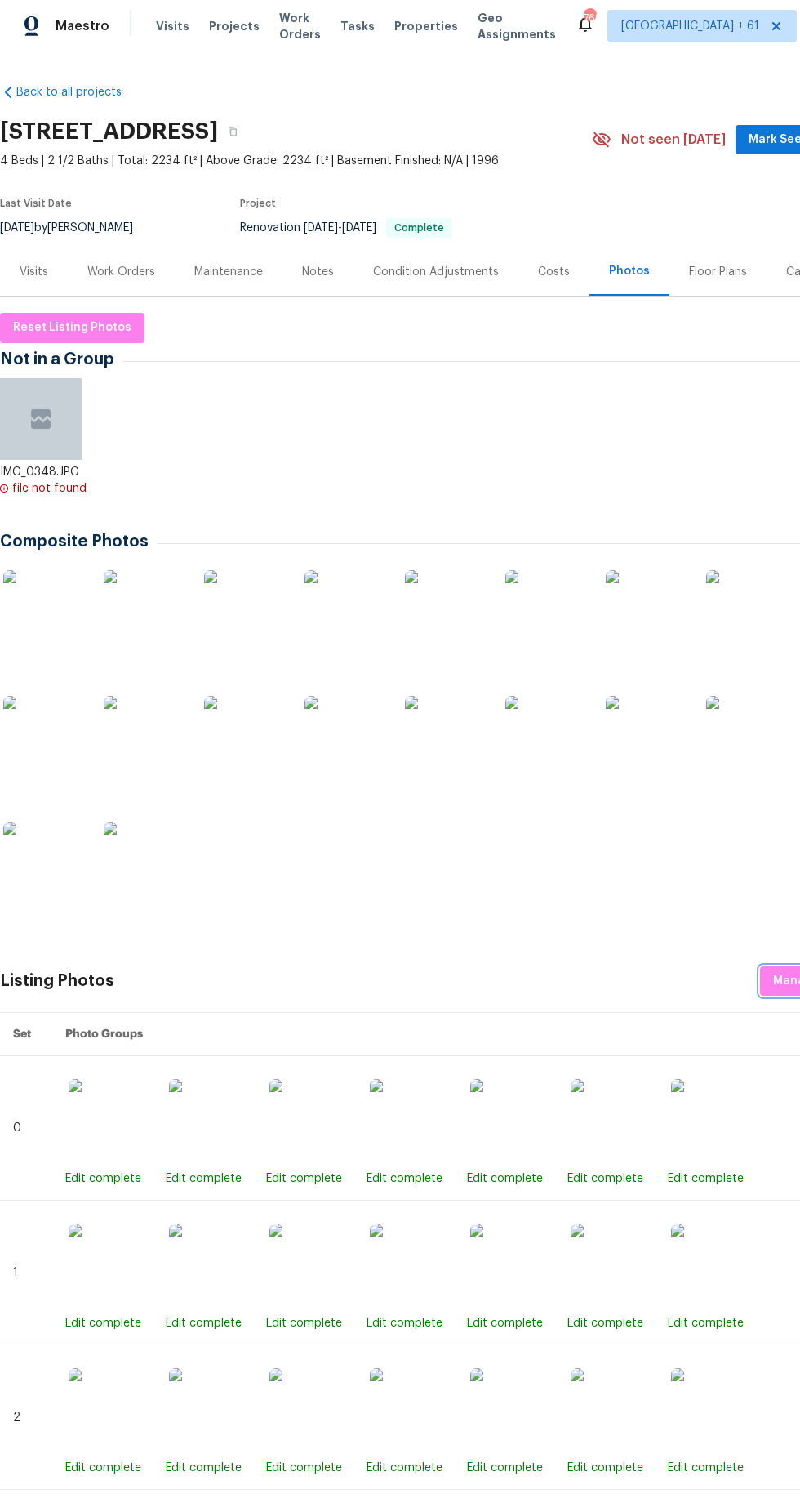
scroll to position [0, 122]
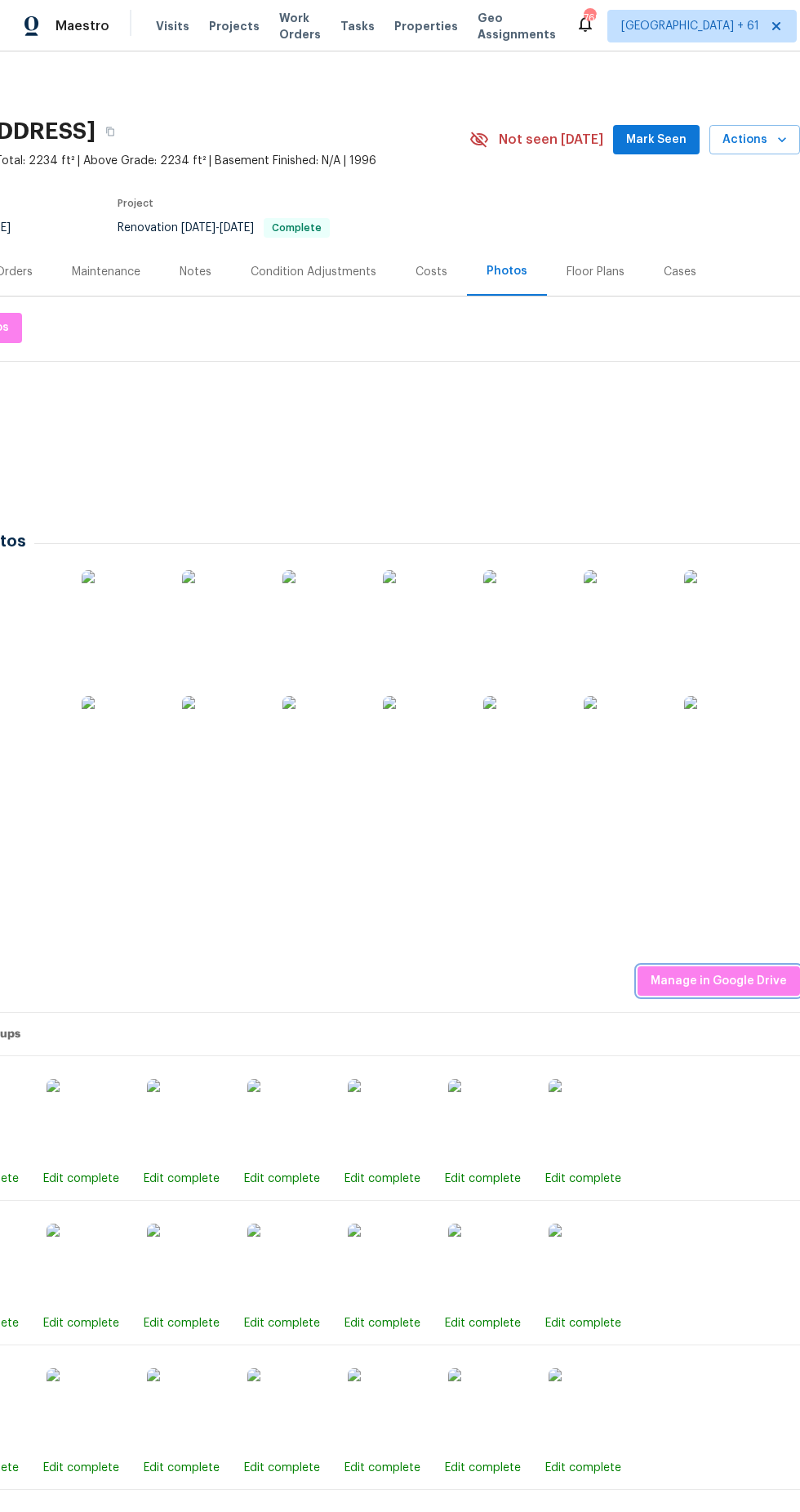
click at [711, 983] on span "Manage in Google Drive" at bounding box center [719, 981] width 136 height 21
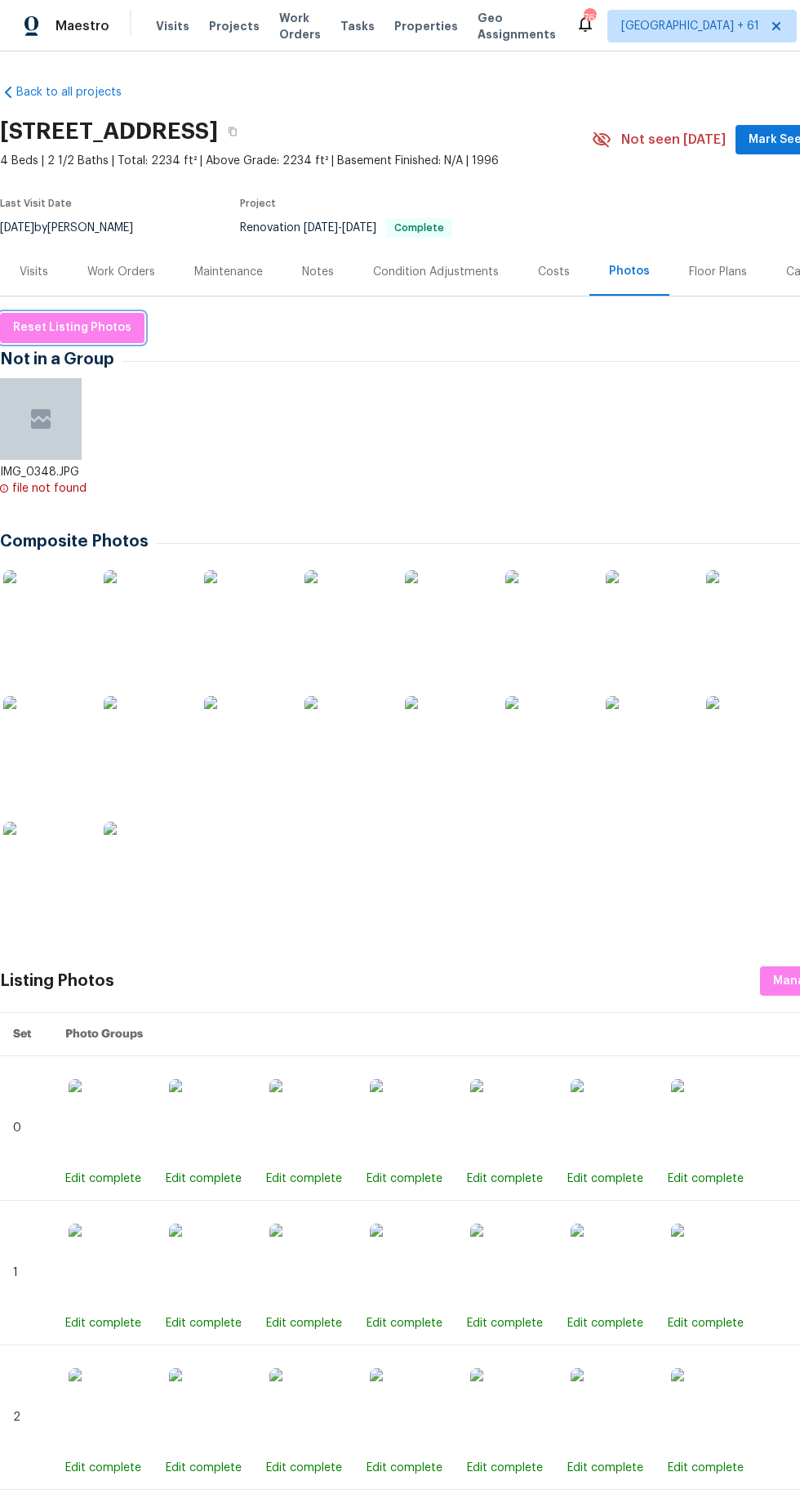
click at [76, 326] on span "Reset Listing Photos" at bounding box center [72, 328] width 118 height 21
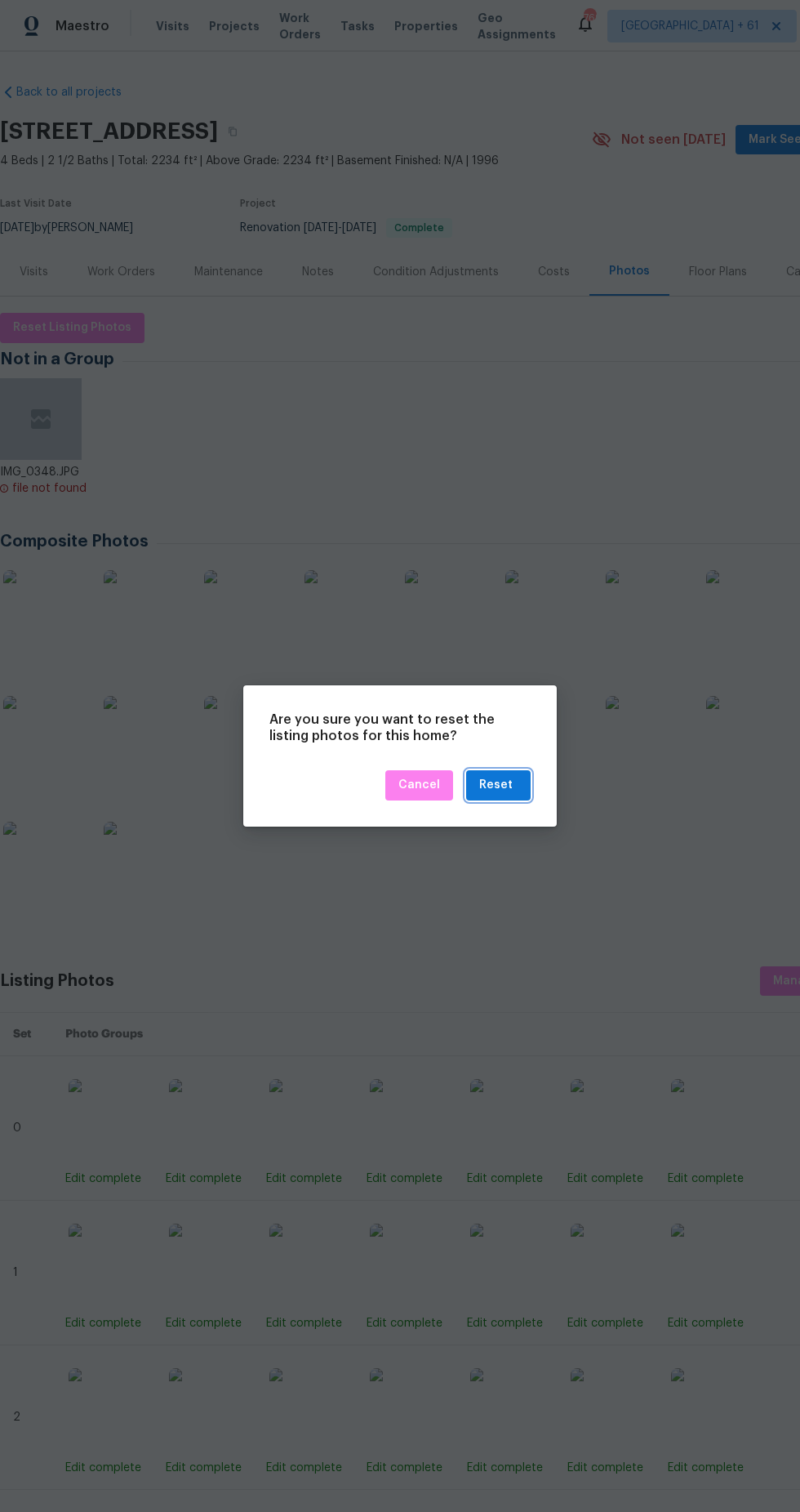
click at [521, 789] on button "Reset" at bounding box center [498, 785] width 64 height 30
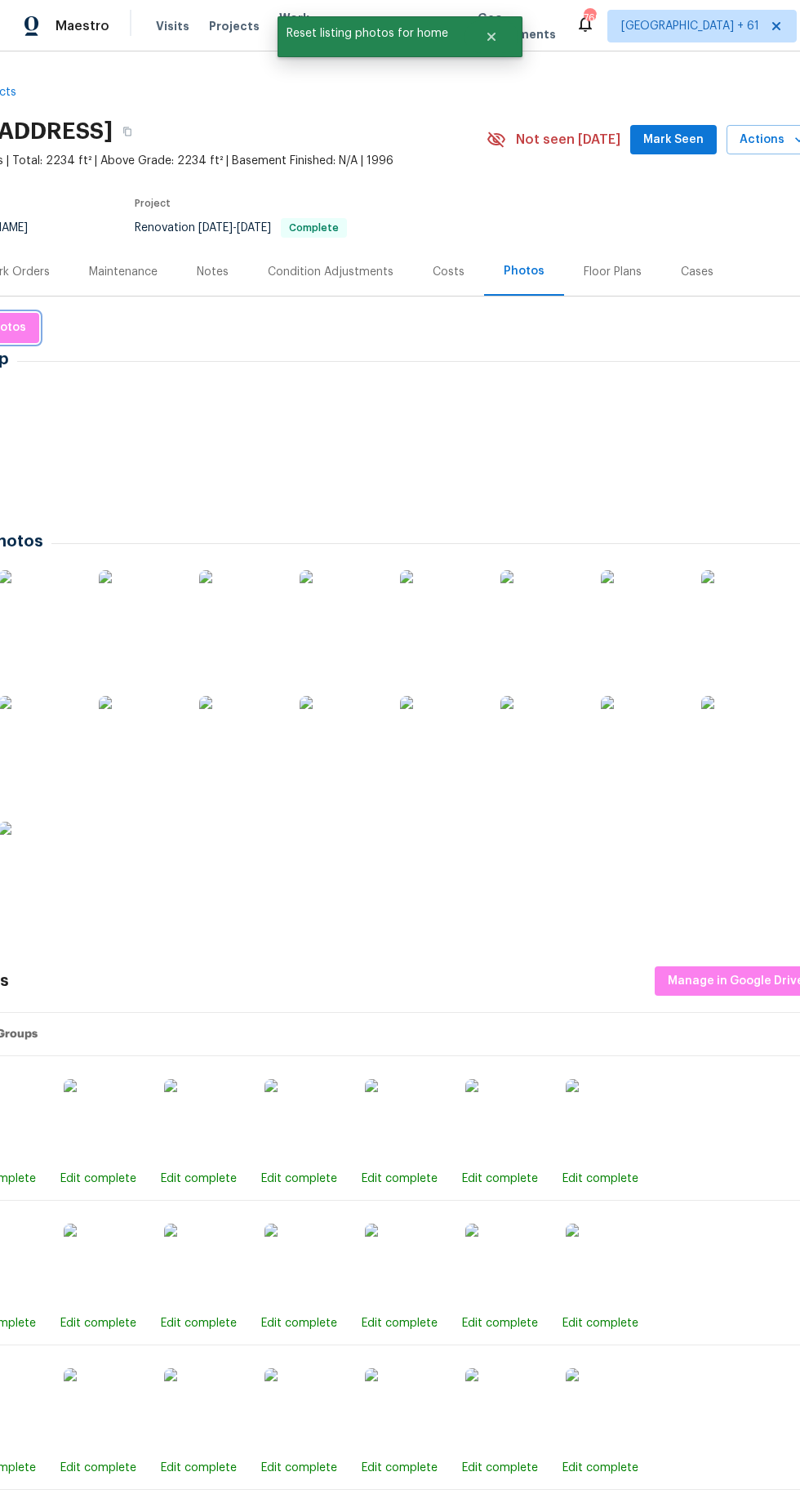
scroll to position [0, 122]
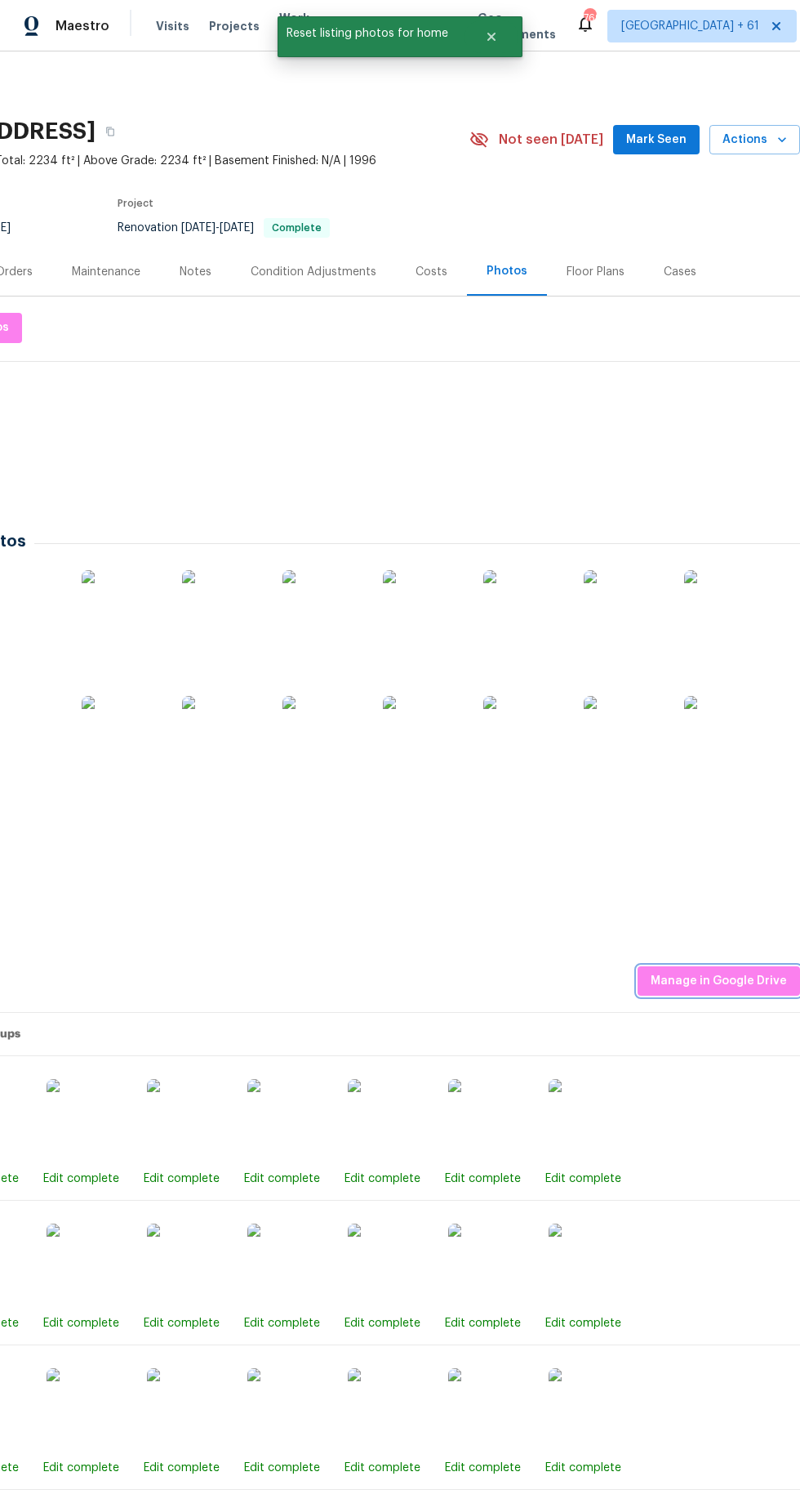
click at [696, 984] on span "Manage in Google Drive" at bounding box center [719, 981] width 136 height 21
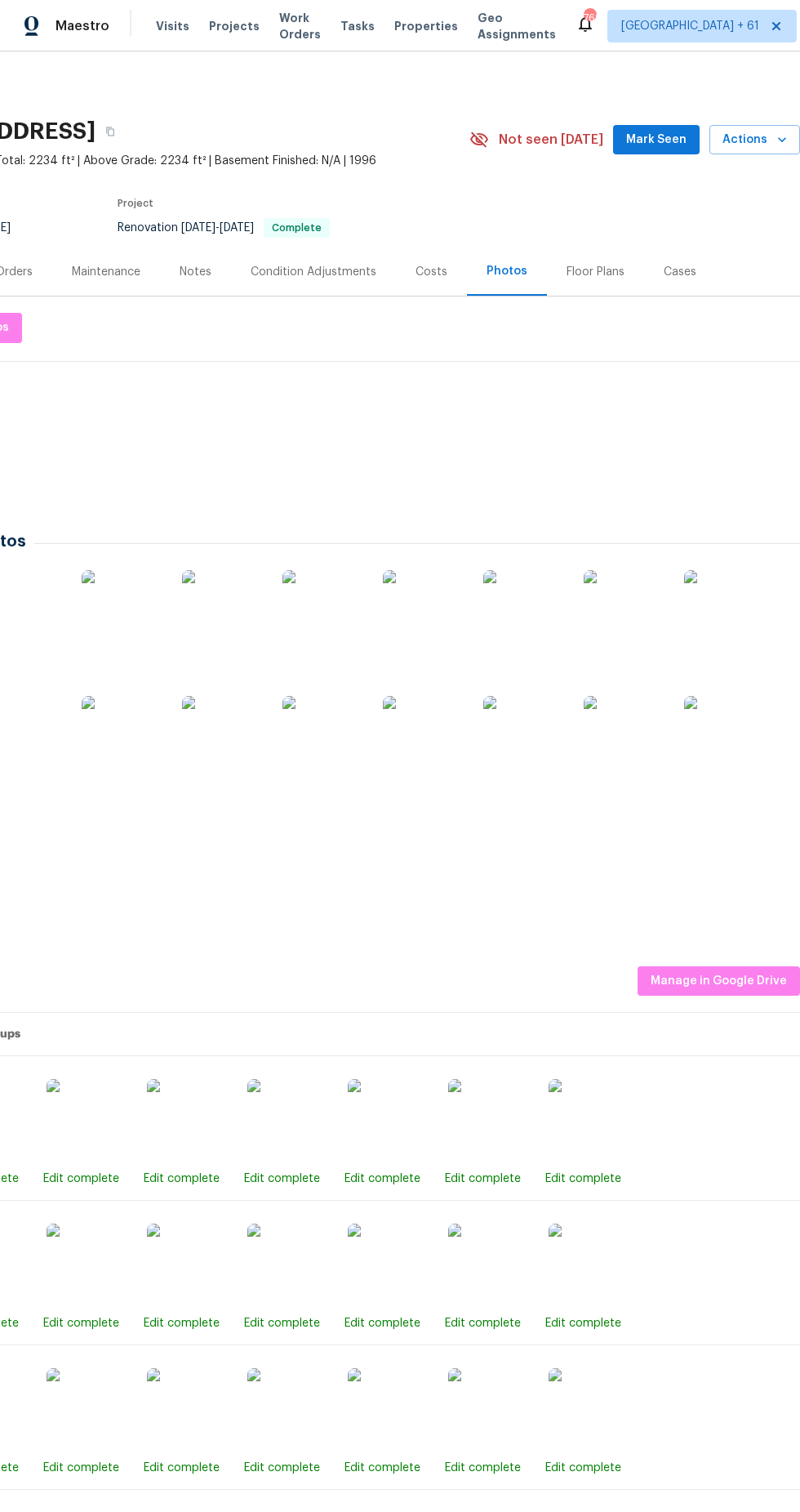
click at [705, 980] on html "Maestro Visits Projects Work Orders Tasks Properties Geo Assignments 769 Tampa …" at bounding box center [400, 756] width 800 height 1512
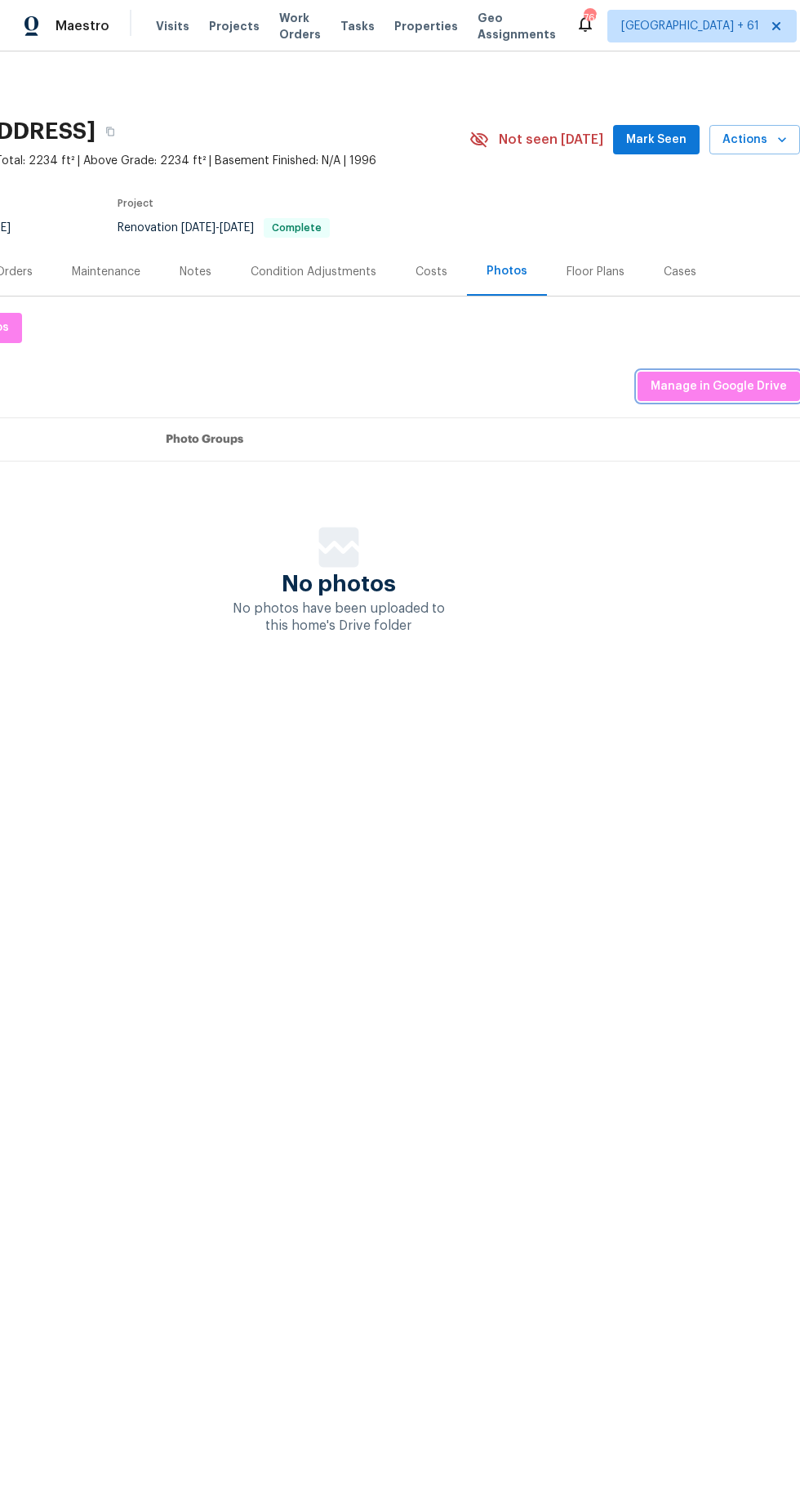
click at [736, 382] on span "Manage in Google Drive" at bounding box center [719, 387] width 136 height 21
